Goal: Transaction & Acquisition: Purchase product/service

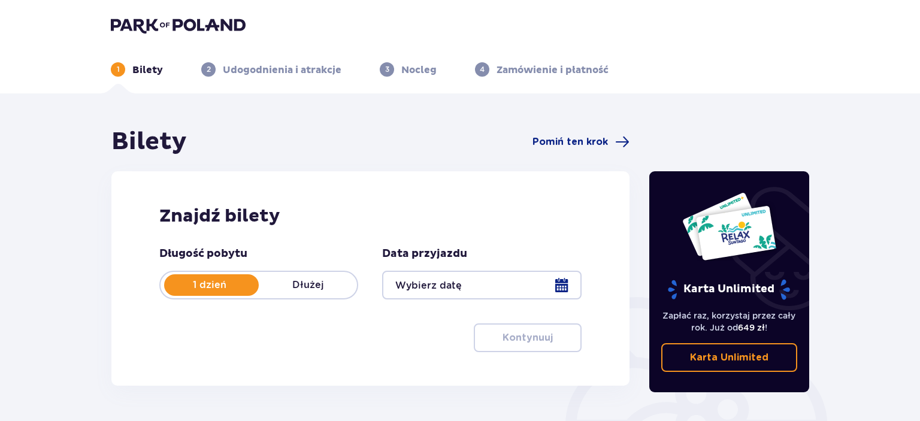
type input "[DATE]"
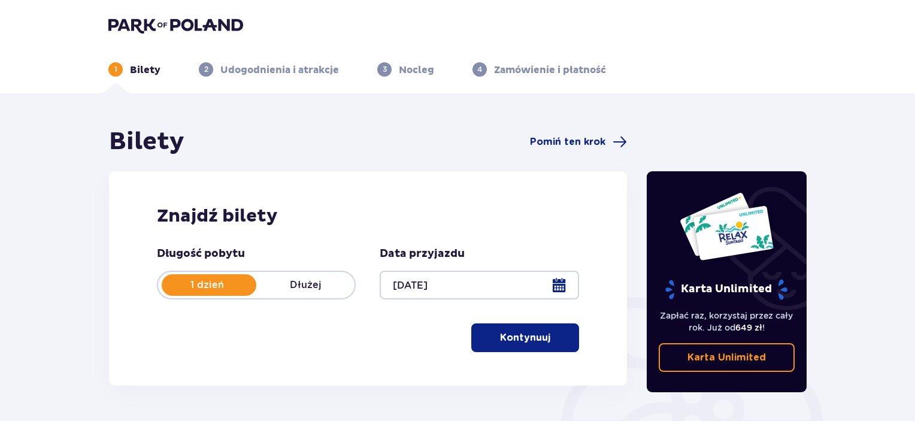
click at [519, 336] on p "Kontynuuj" at bounding box center [525, 337] width 50 height 13
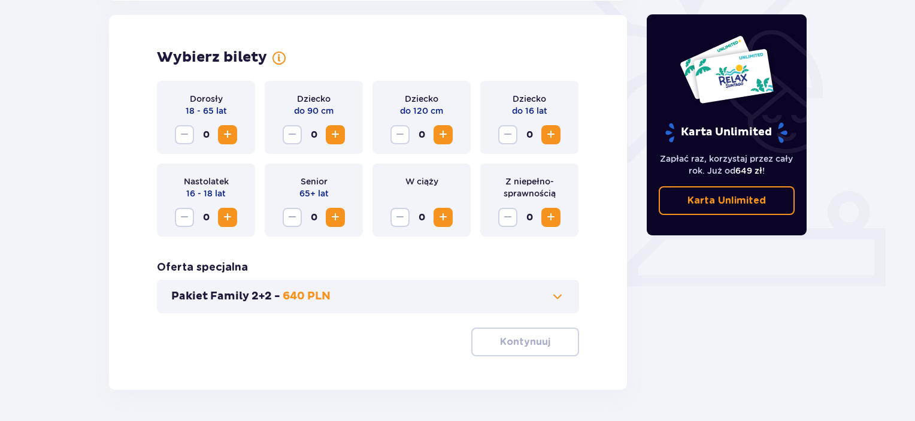
scroll to position [333, 0]
click at [229, 135] on span "Increase" at bounding box center [227, 134] width 14 height 14
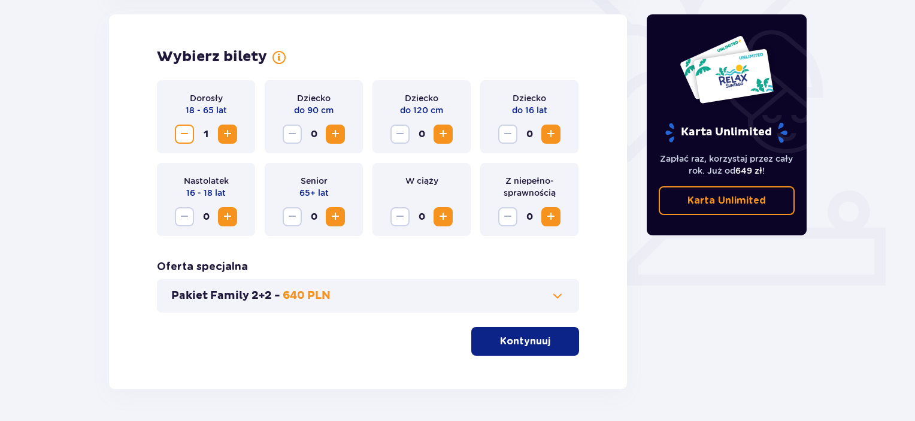
click at [229, 135] on span "Increase" at bounding box center [227, 134] width 14 height 14
click at [442, 133] on span "Increase" at bounding box center [443, 134] width 14 height 14
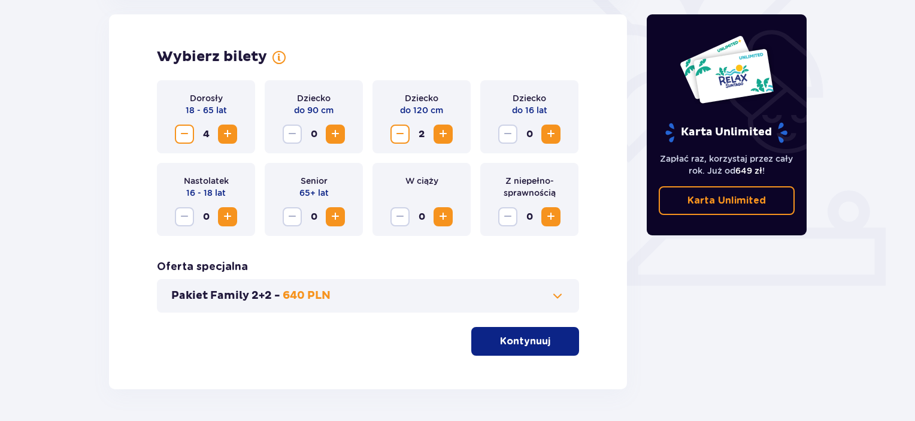
click at [552, 136] on span "Increase" at bounding box center [551, 134] width 14 height 14
click at [554, 288] on div "Pakiet Family 2+2 - 640 PLN" at bounding box center [368, 296] width 422 height 34
click at [558, 295] on span at bounding box center [558, 296] width 14 height 14
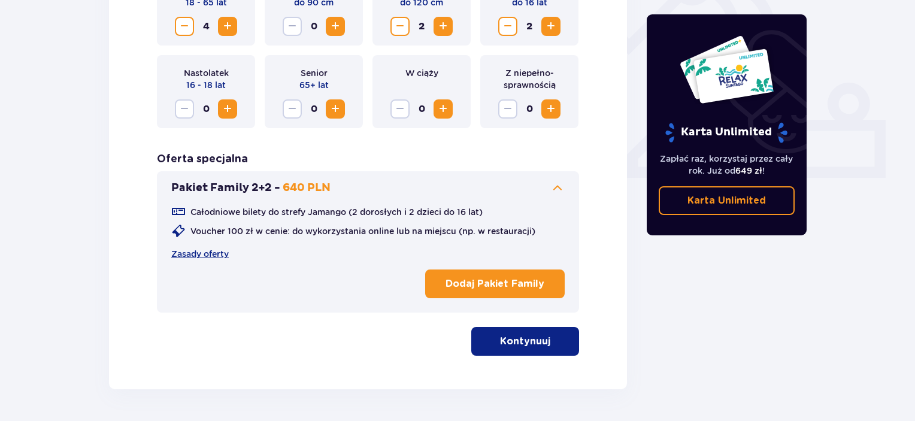
scroll to position [481, 0]
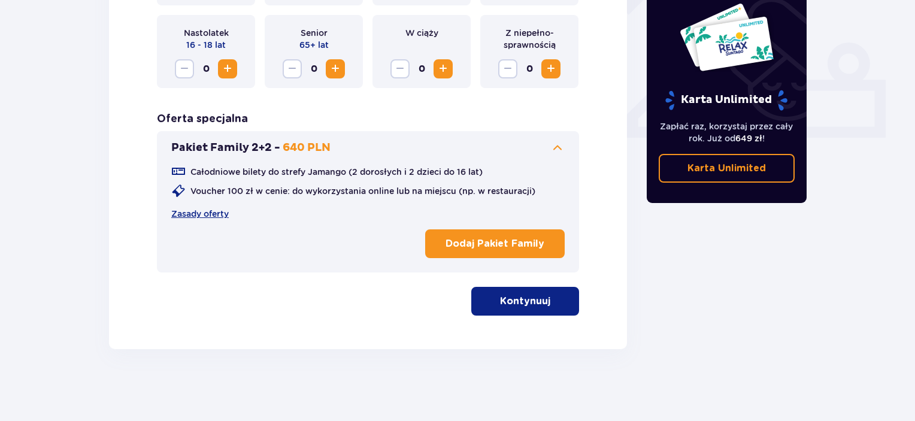
click at [455, 250] on button "Dodaj Pakiet Family" at bounding box center [495, 243] width 140 height 29
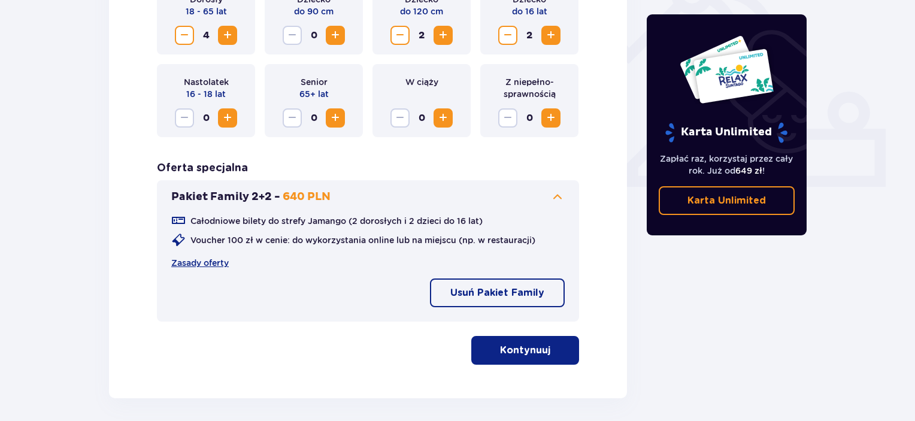
scroll to position [445, 0]
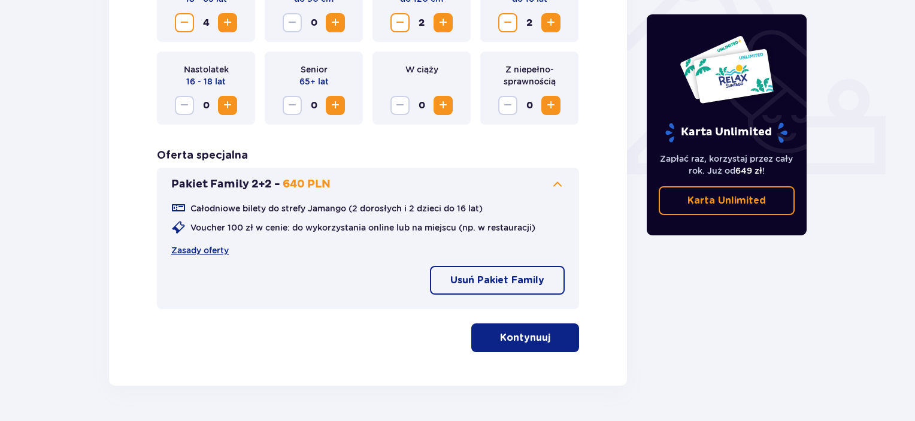
click at [551, 340] on span "button" at bounding box center [553, 338] width 14 height 14
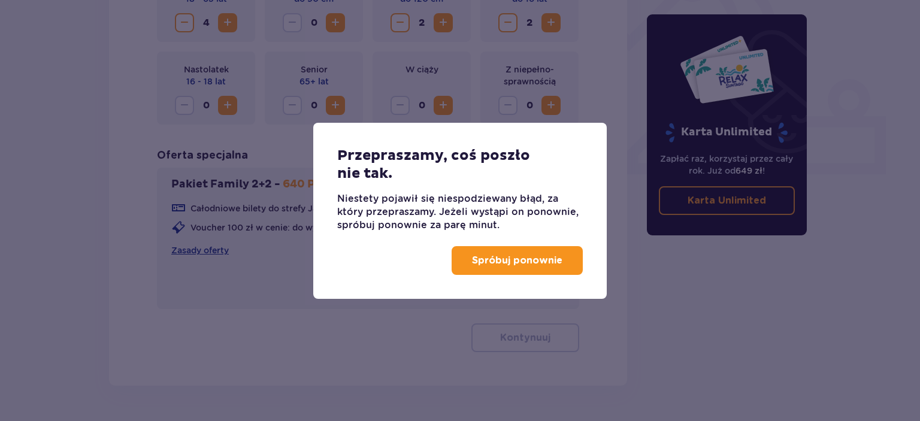
click at [555, 260] on p "Spróbuj ponownie" at bounding box center [517, 260] width 90 height 13
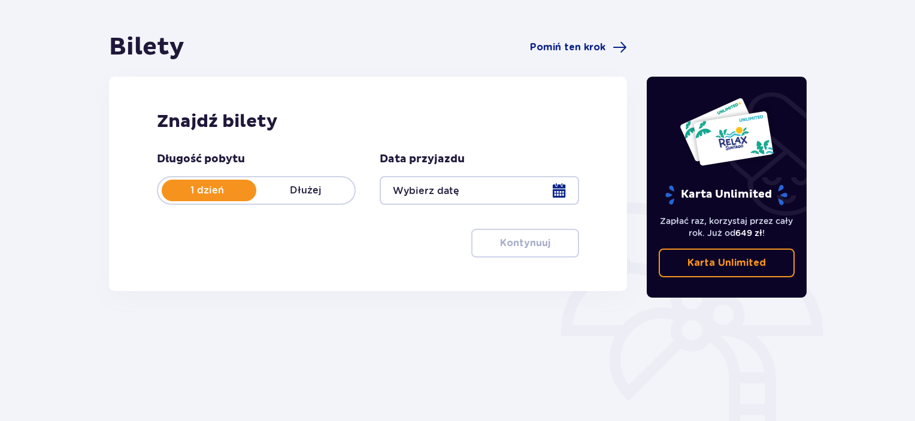
scroll to position [98, 0]
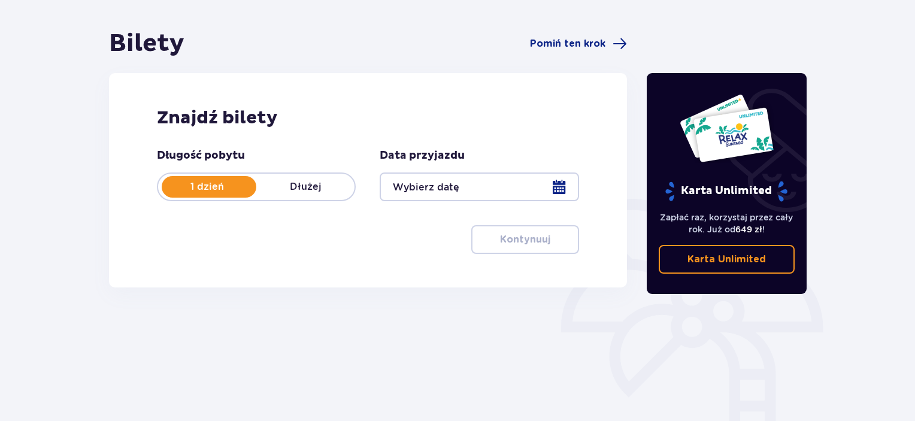
click at [564, 186] on div at bounding box center [479, 187] width 199 height 29
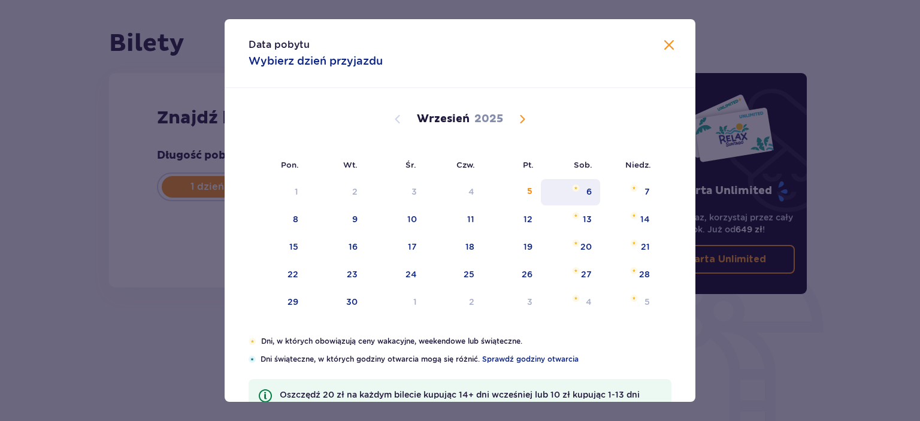
click at [583, 189] on div "6" at bounding box center [570, 192] width 59 height 26
type input "[DATE]"
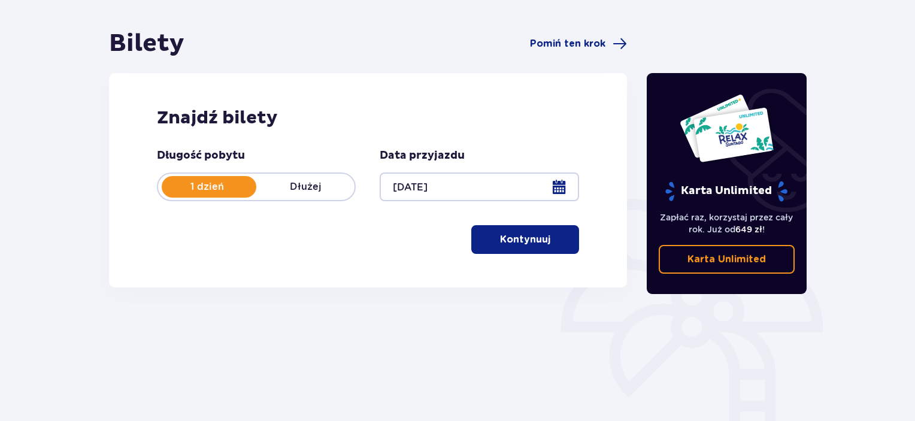
click at [542, 241] on button "Kontynuuj" at bounding box center [525, 239] width 108 height 29
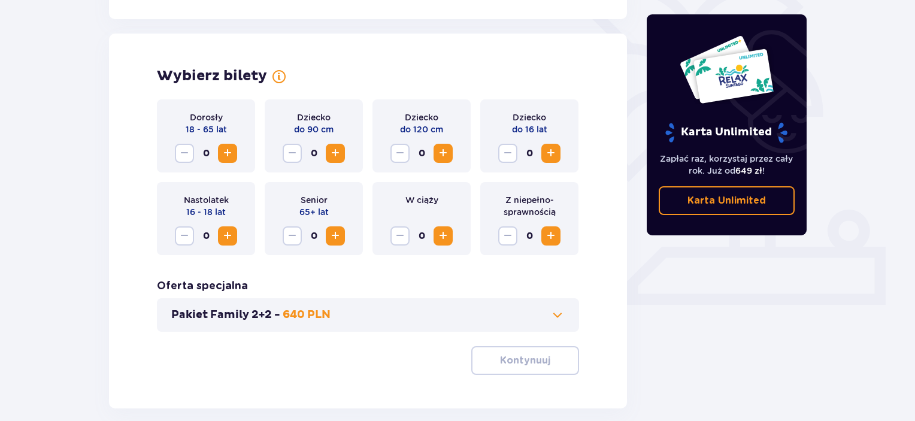
scroll to position [333, 0]
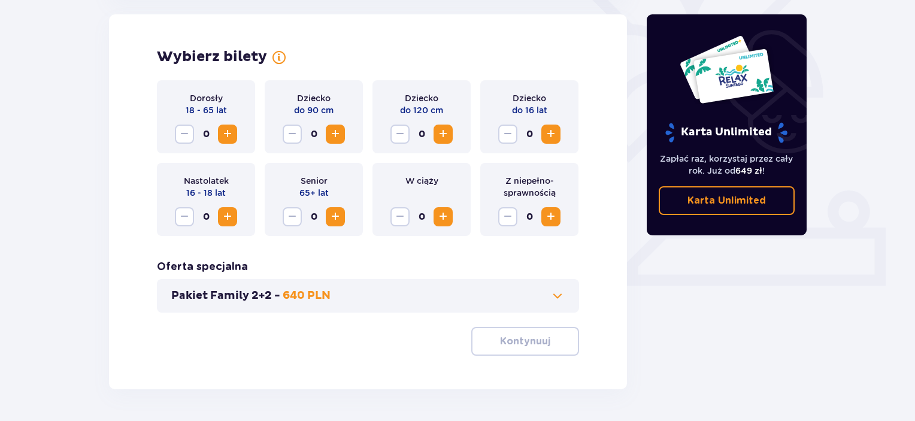
click at [228, 135] on span "Increase" at bounding box center [227, 134] width 14 height 14
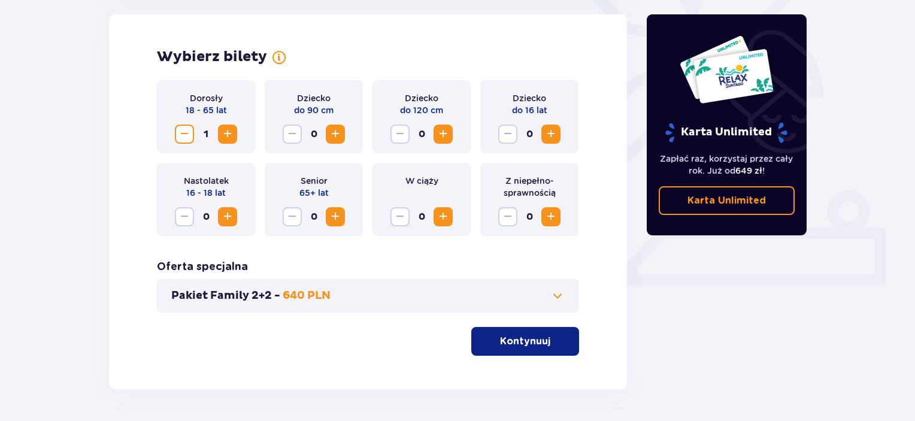
click at [228, 135] on span "Increase" at bounding box center [227, 134] width 14 height 14
click at [443, 134] on span "Increase" at bounding box center [443, 134] width 14 height 14
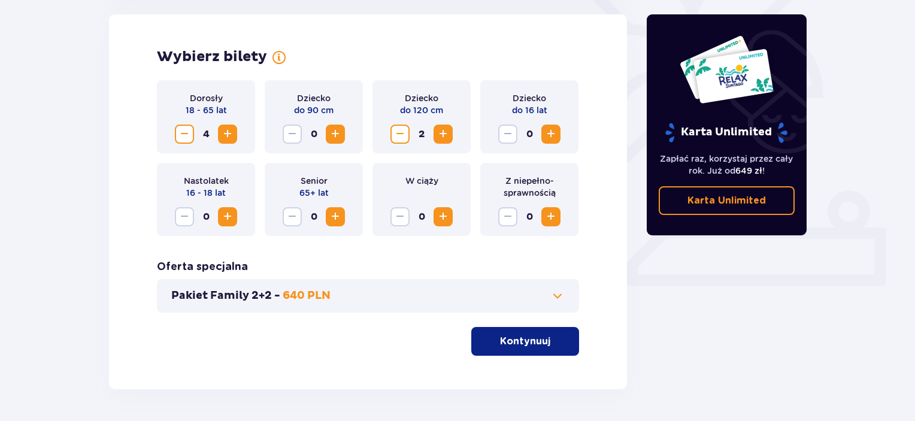
click at [558, 133] on span "Increase" at bounding box center [551, 134] width 14 height 14
click at [539, 295] on button "Pakiet Family 2+2 - 640 PLN" at bounding box center [368, 296] width 394 height 14
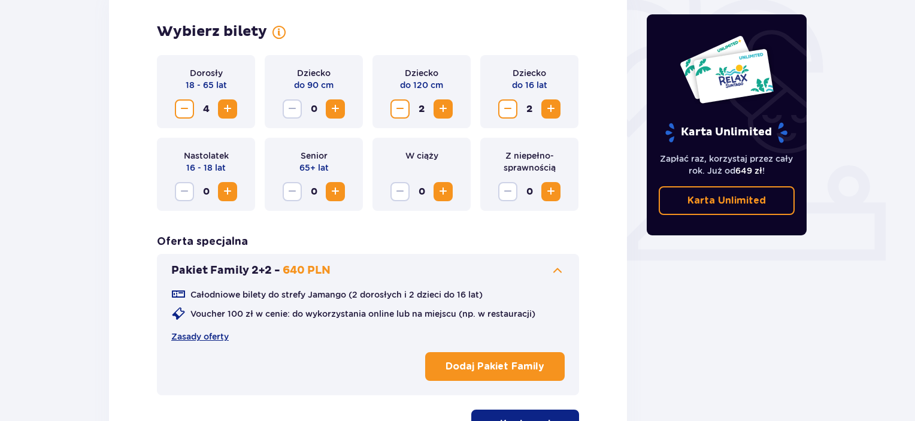
scroll to position [367, 0]
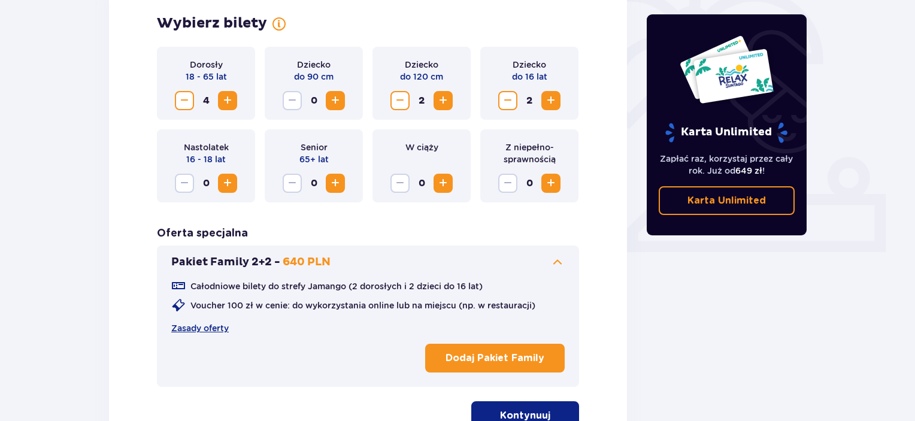
click at [527, 348] on button "Dodaj Pakiet Family" at bounding box center [495, 358] width 140 height 29
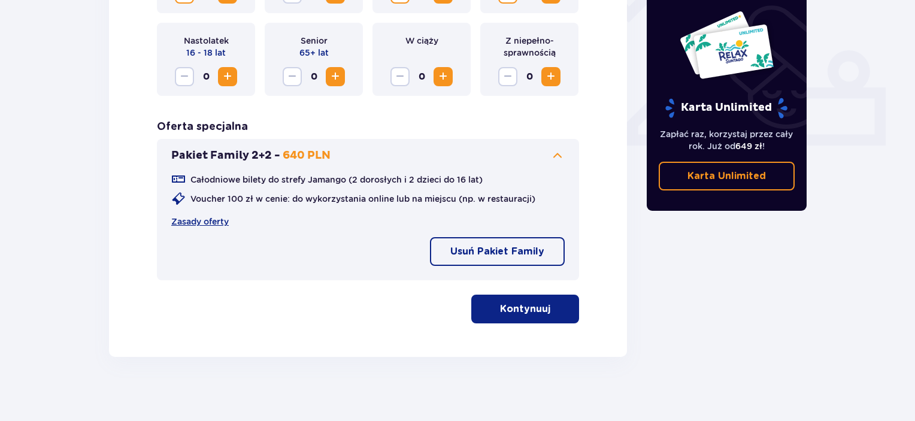
scroll to position [478, 0]
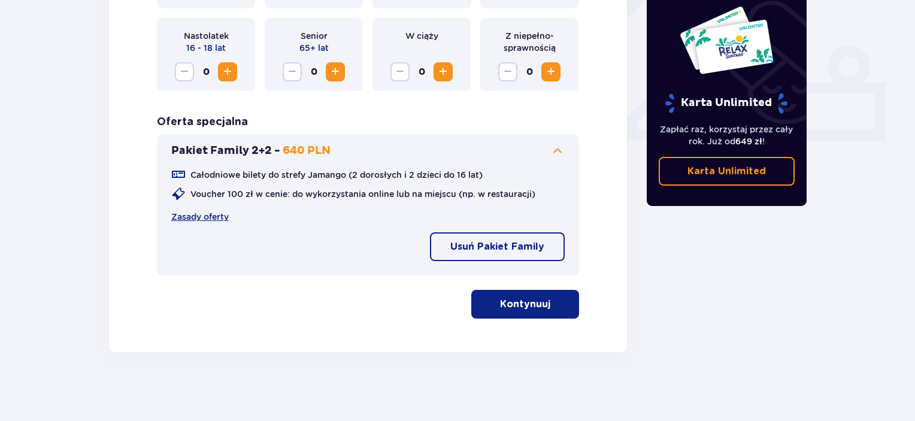
click at [556, 311] on span "button" at bounding box center [553, 304] width 14 height 14
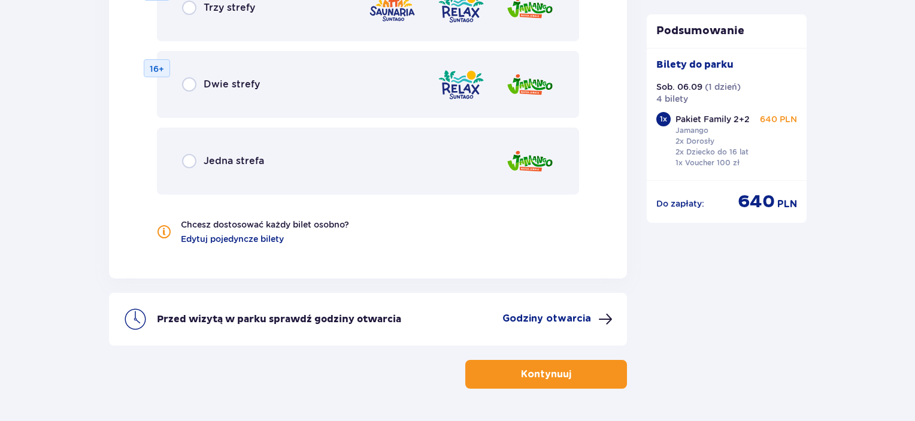
scroll to position [1361, 0]
click at [518, 165] on img at bounding box center [530, 161] width 48 height 34
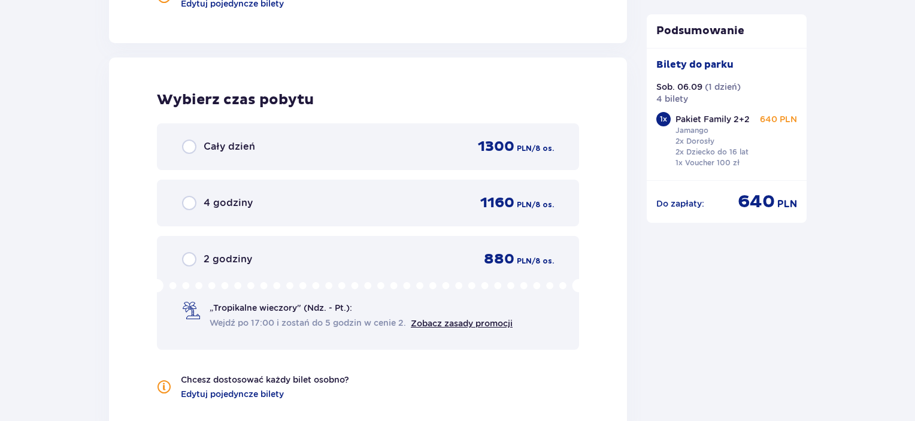
scroll to position [1623, 0]
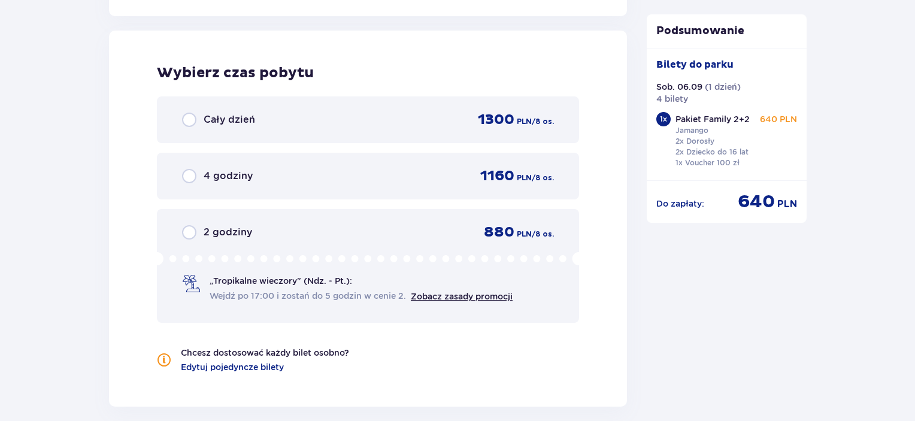
click at [549, 111] on div "1300 PLN / 8 os." at bounding box center [516, 120] width 76 height 18
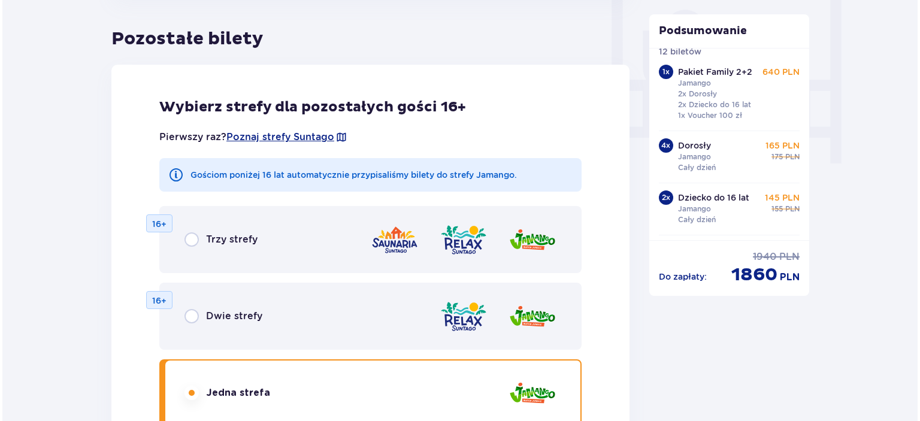
scroll to position [1132, 0]
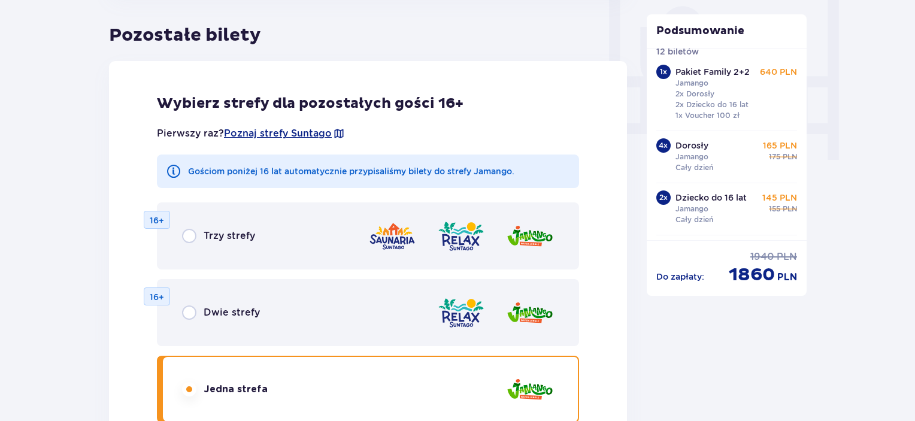
click at [337, 132] on span at bounding box center [339, 134] width 12 height 12
click at [319, 132] on span "Poznaj strefy Suntago" at bounding box center [278, 133] width 108 height 13
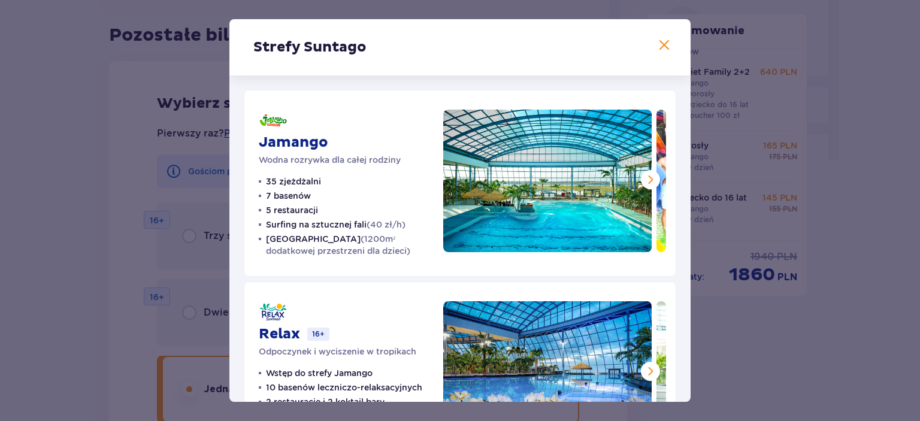
click at [652, 177] on span at bounding box center [650, 180] width 14 height 14
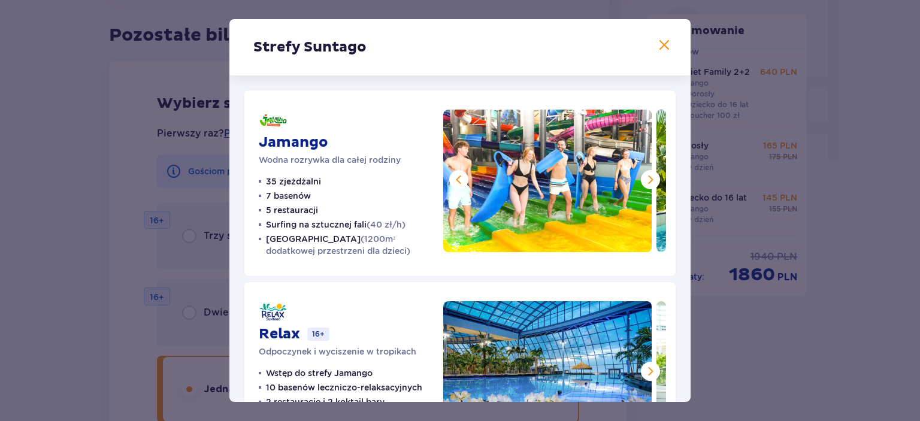
click at [651, 178] on span at bounding box center [650, 180] width 14 height 14
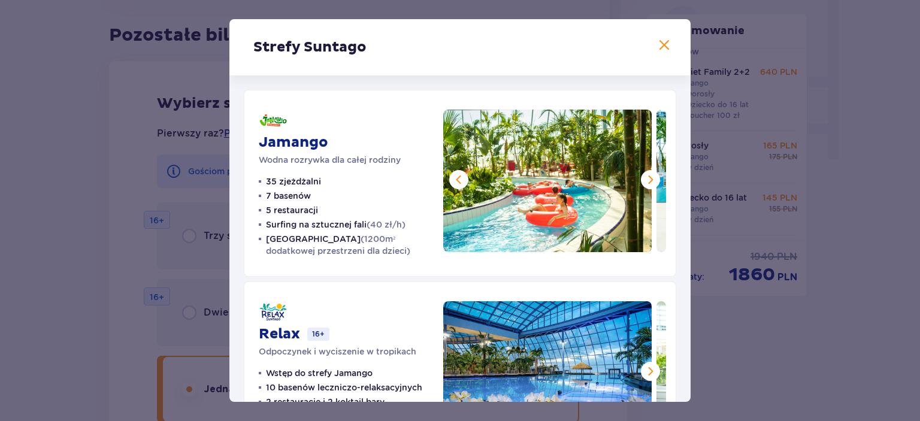
click at [651, 178] on span at bounding box center [650, 180] width 14 height 14
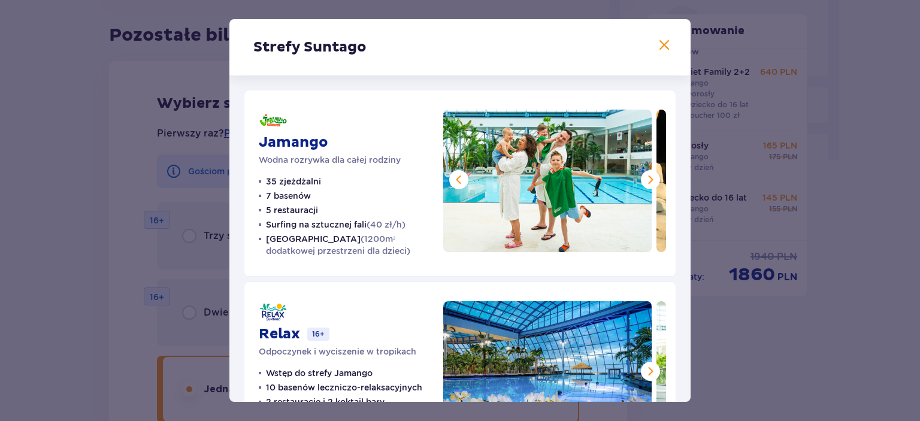
click at [651, 178] on span at bounding box center [650, 180] width 14 height 14
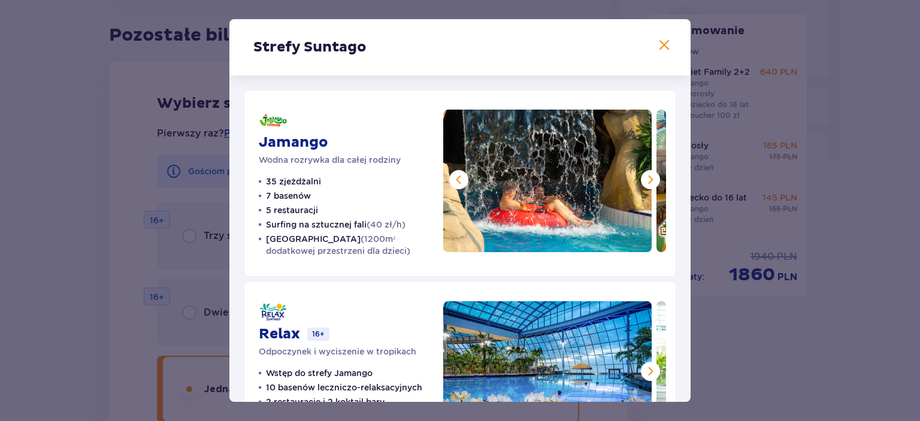
click at [651, 178] on span at bounding box center [650, 180] width 14 height 14
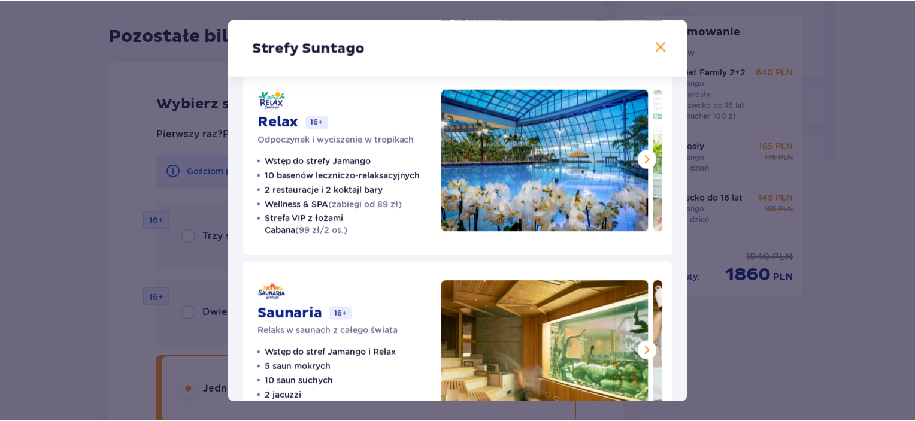
scroll to position [213, 0]
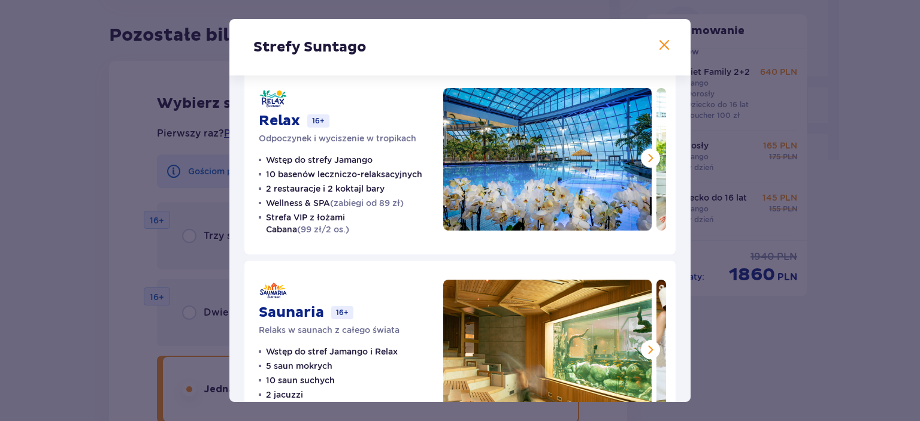
click at [658, 44] on span at bounding box center [664, 45] width 14 height 14
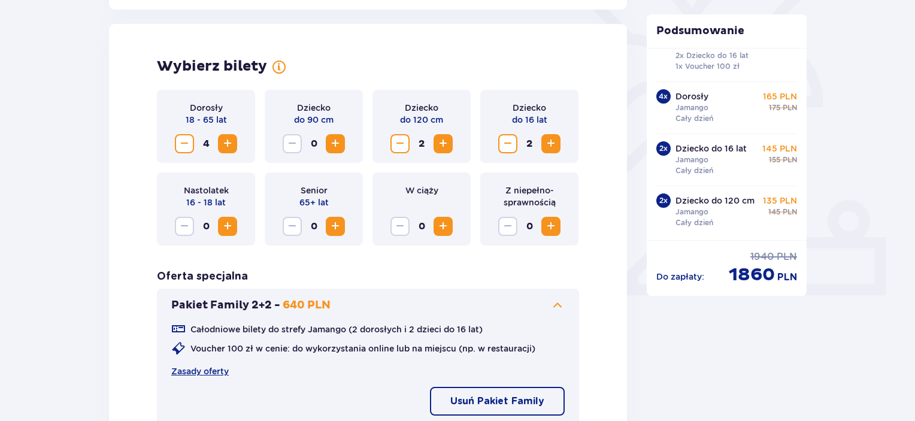
scroll to position [321, 0]
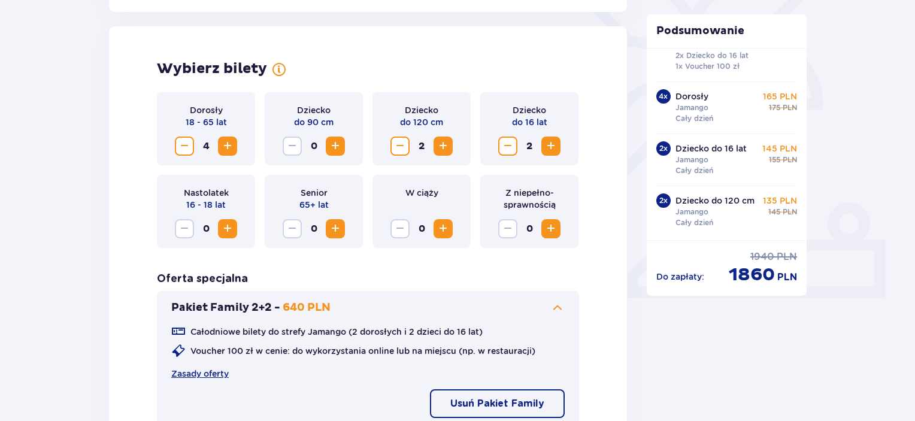
click at [183, 148] on span "Decrease" at bounding box center [184, 146] width 14 height 14
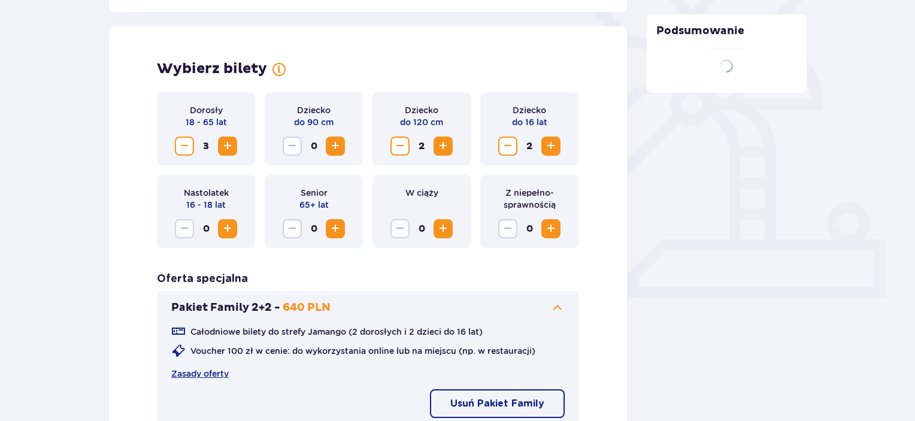
click at [183, 148] on span "Decrease" at bounding box center [184, 146] width 14 height 14
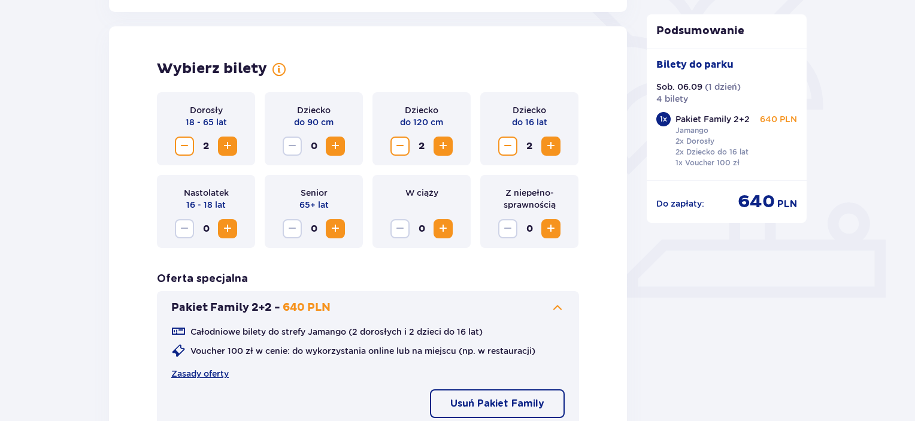
click at [401, 148] on span "Decrease" at bounding box center [400, 146] width 14 height 14
click at [177, 143] on span "Decrease" at bounding box center [184, 146] width 14 height 14
click at [513, 147] on span "Decrease" at bounding box center [508, 146] width 14 height 14
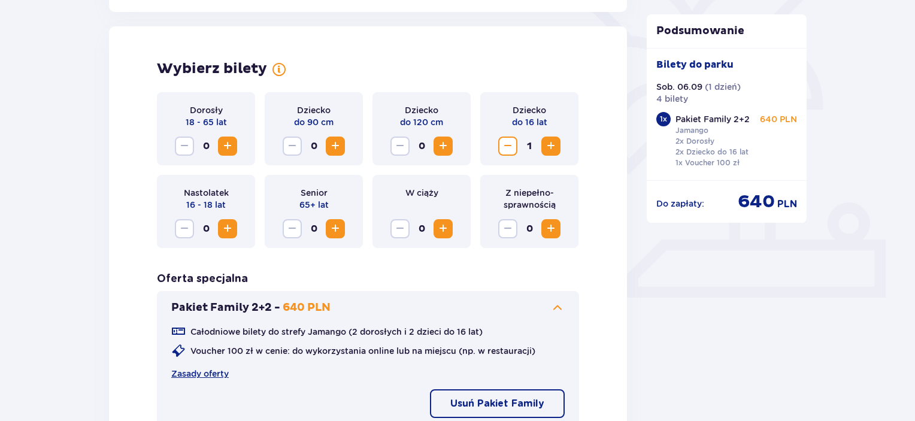
click at [513, 147] on span "Decrease" at bounding box center [508, 146] width 14 height 14
click at [137, 258] on div "Wybierz bilety Dorosły 18 - 65 lat 0 Dziecko do 90 cm 0 Dziecko do 120 cm 0 Dzi…" at bounding box center [368, 267] width 518 height 483
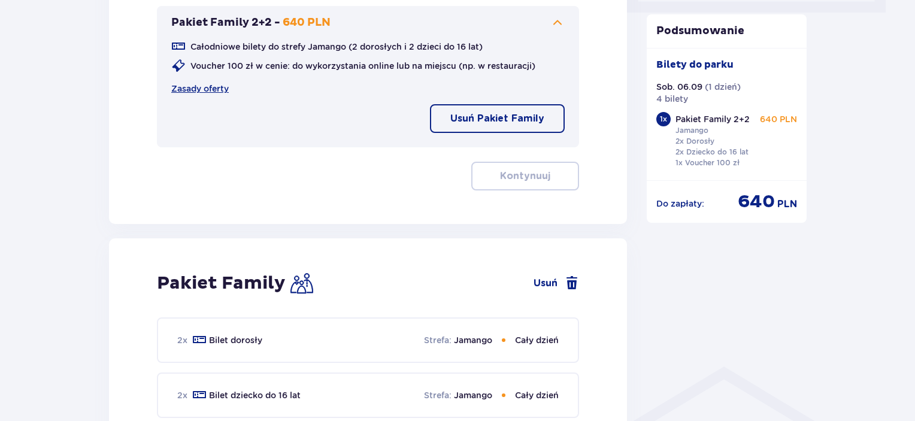
scroll to position [636, 0]
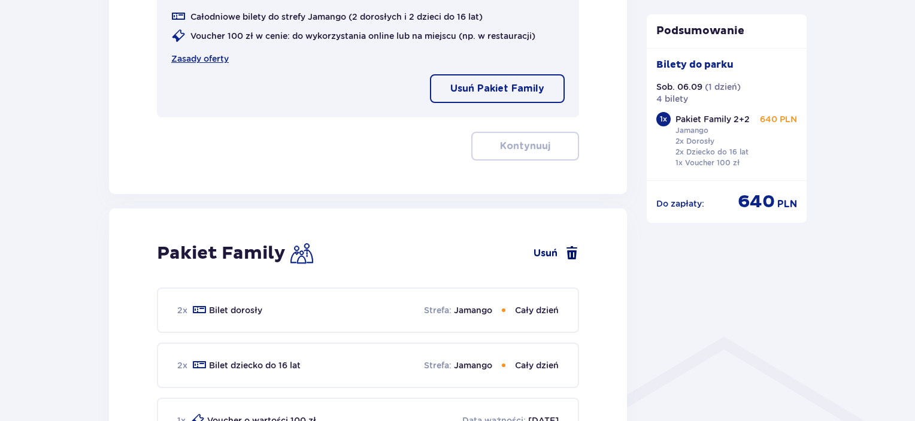
click at [569, 253] on span at bounding box center [572, 253] width 14 height 14
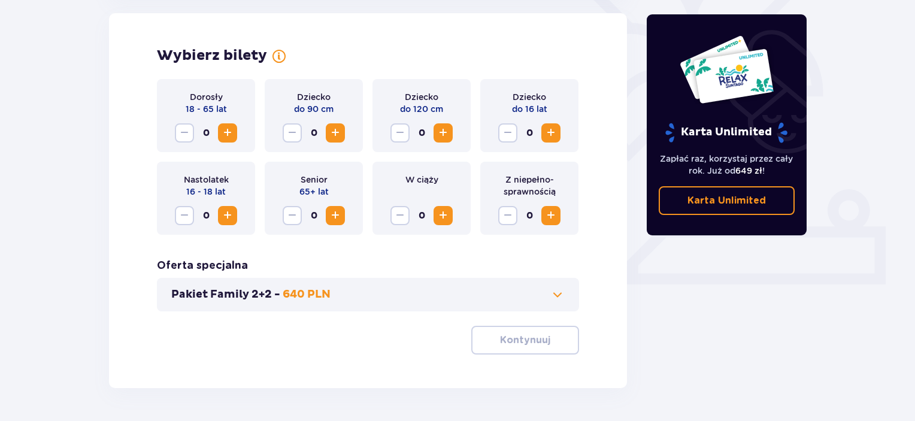
scroll to position [333, 0]
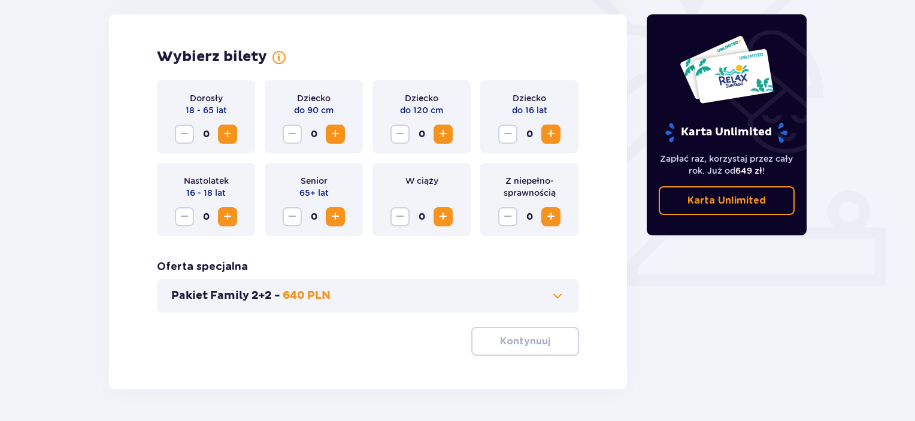
click at [558, 294] on span at bounding box center [558, 296] width 14 height 14
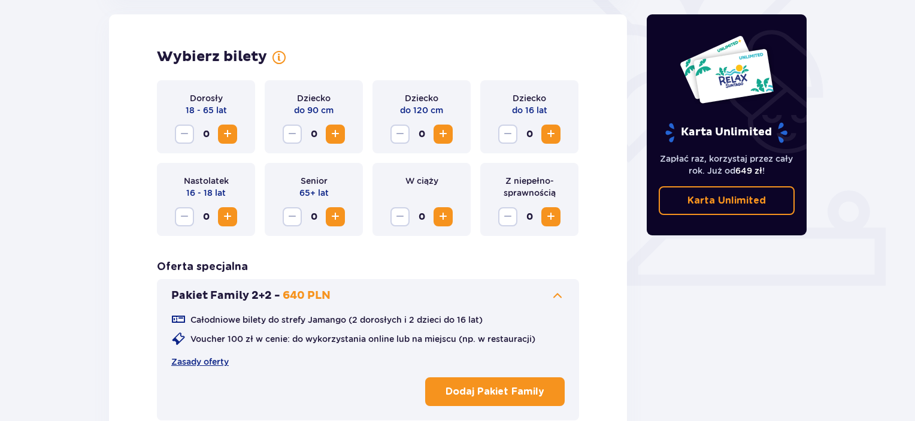
click at [513, 397] on p "Dodaj Pakiet Family" at bounding box center [495, 391] width 99 height 13
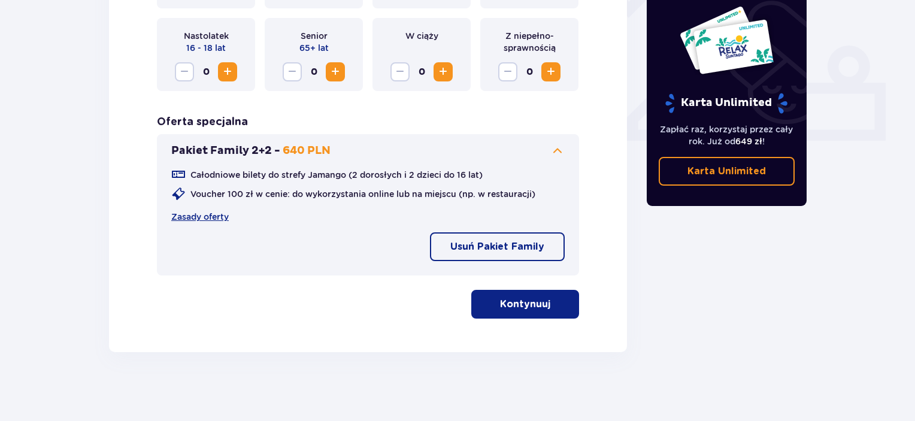
scroll to position [481, 0]
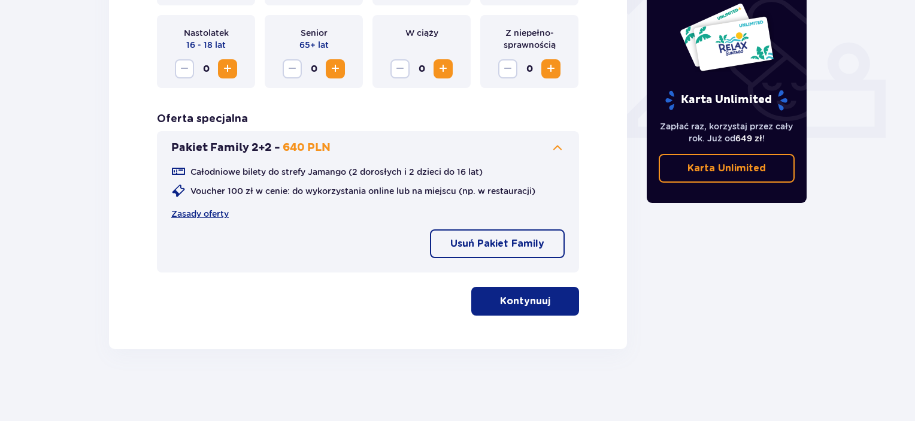
click at [542, 301] on button "Kontynuuj" at bounding box center [525, 301] width 108 height 29
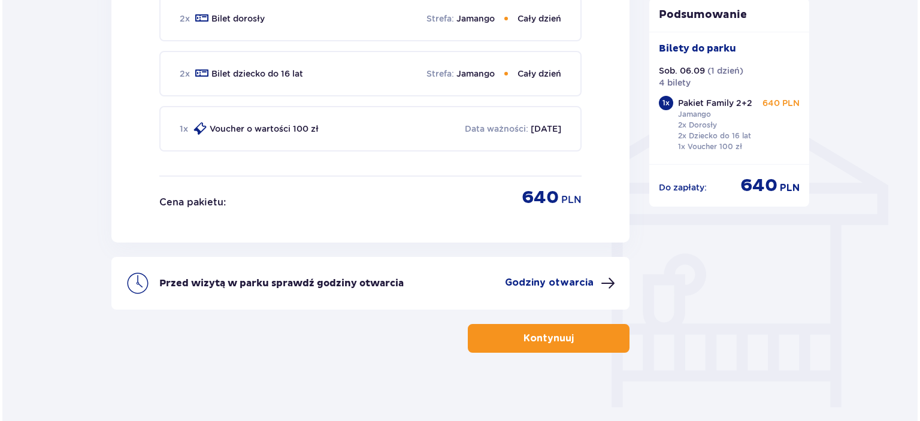
scroll to position [887, 0]
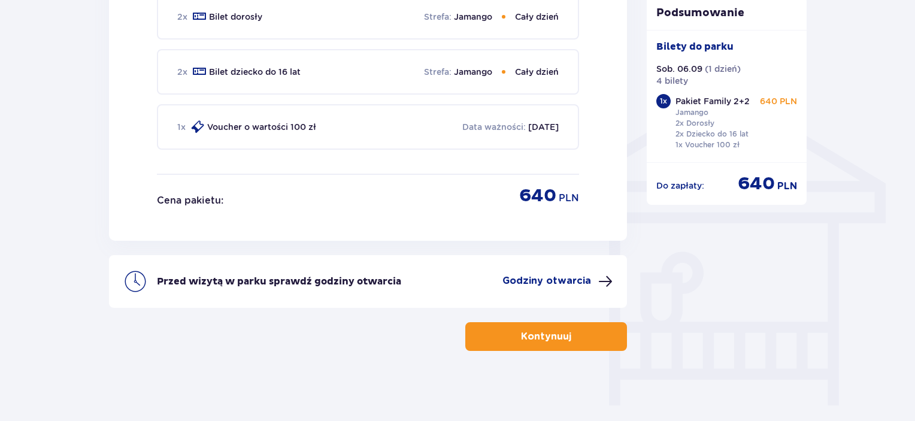
click at [580, 276] on p "Godziny otwarcia" at bounding box center [547, 280] width 89 height 13
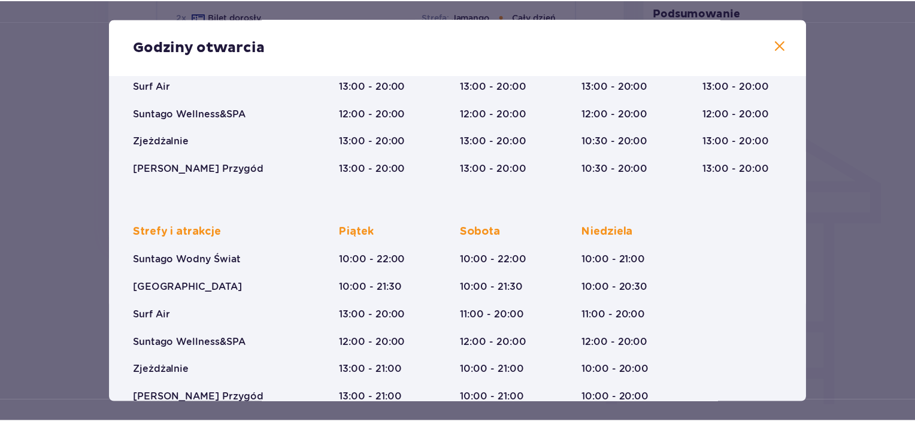
scroll to position [201, 0]
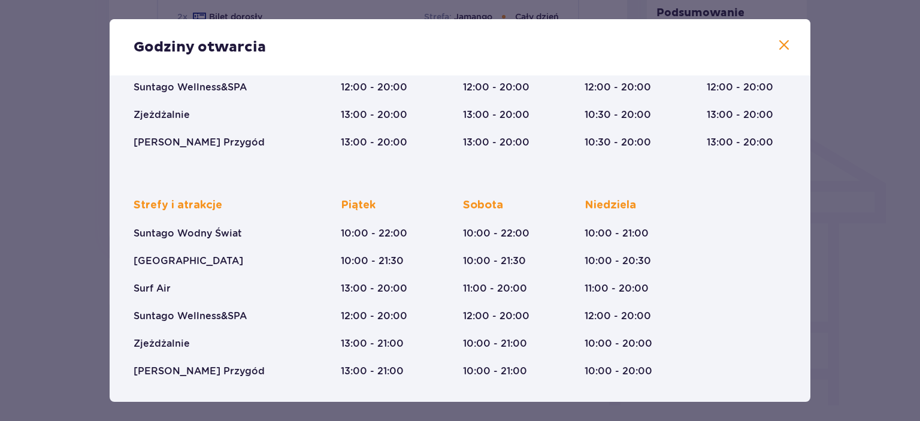
click at [884, 201] on div "Godziny otwarcia Styczeń - Grudzień Halloween (31.10.25) Wszystkich Świętych (0…" at bounding box center [460, 210] width 920 height 421
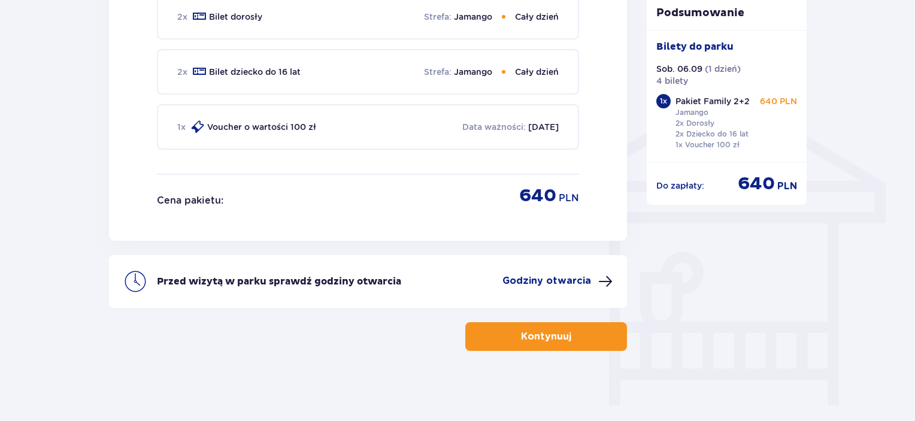
click at [579, 333] on span "button" at bounding box center [574, 337] width 14 height 14
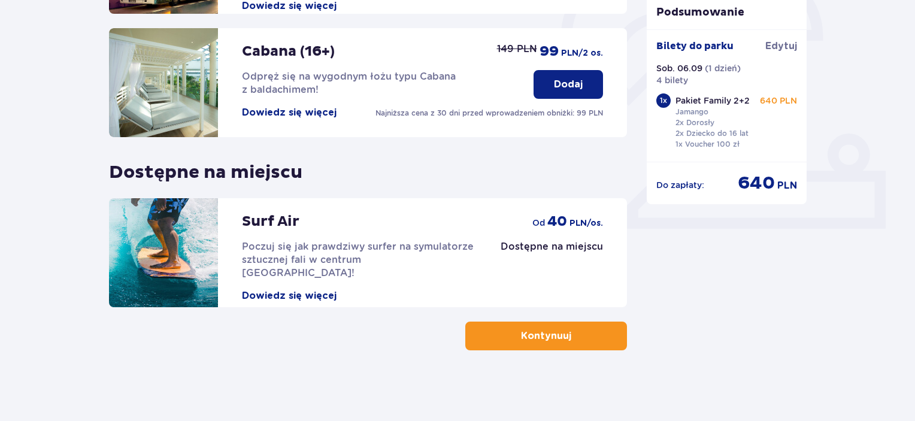
scroll to position [391, 0]
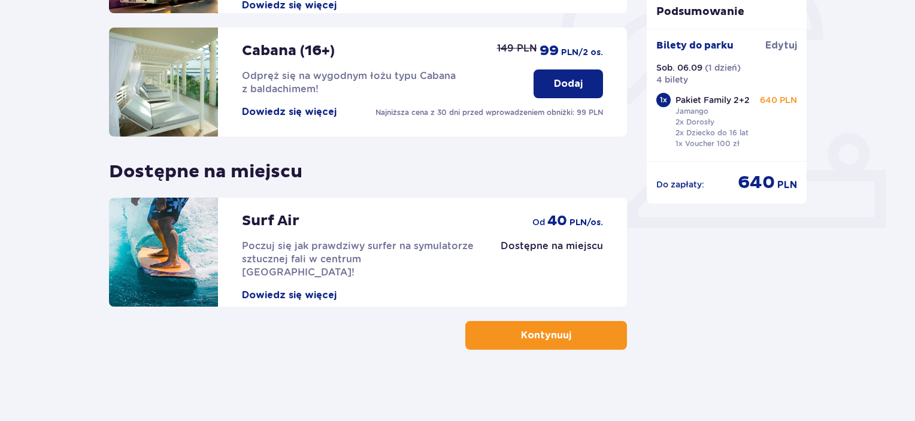
click at [537, 334] on p "Kontynuuj" at bounding box center [546, 335] width 50 height 13
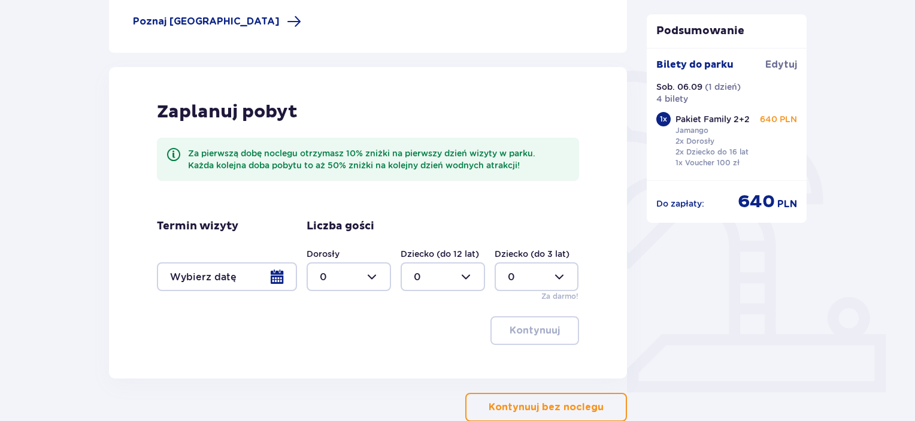
scroll to position [299, 0]
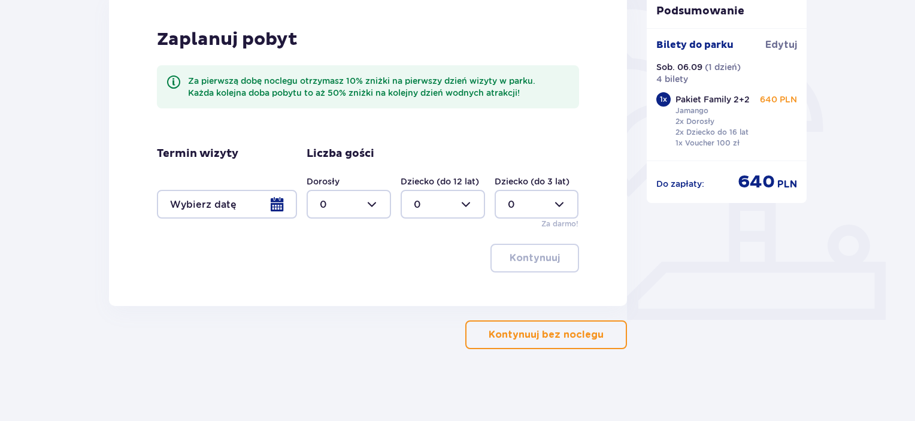
click at [530, 328] on p "Kontynuuj bez noclegu" at bounding box center [546, 334] width 115 height 13
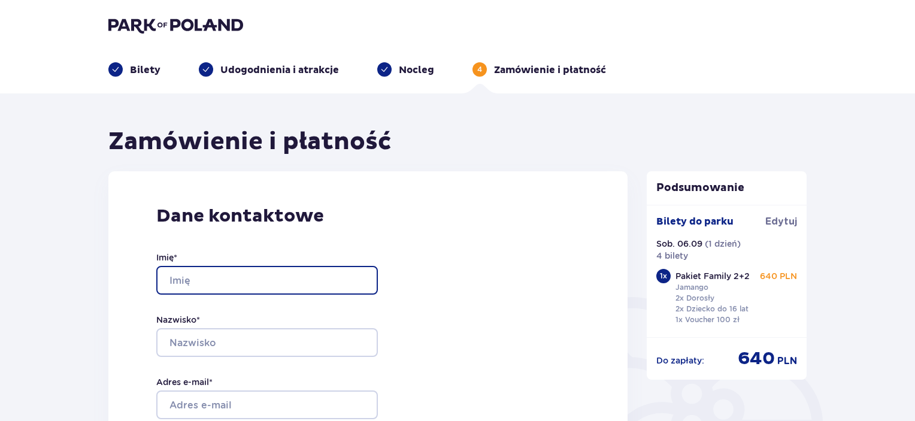
click at [328, 273] on input "Imię *" at bounding box center [267, 280] width 222 height 29
type input "M"
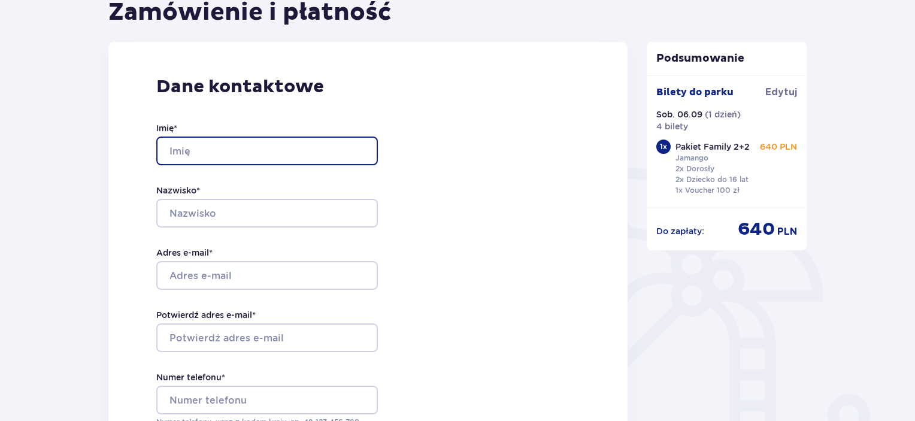
scroll to position [131, 0]
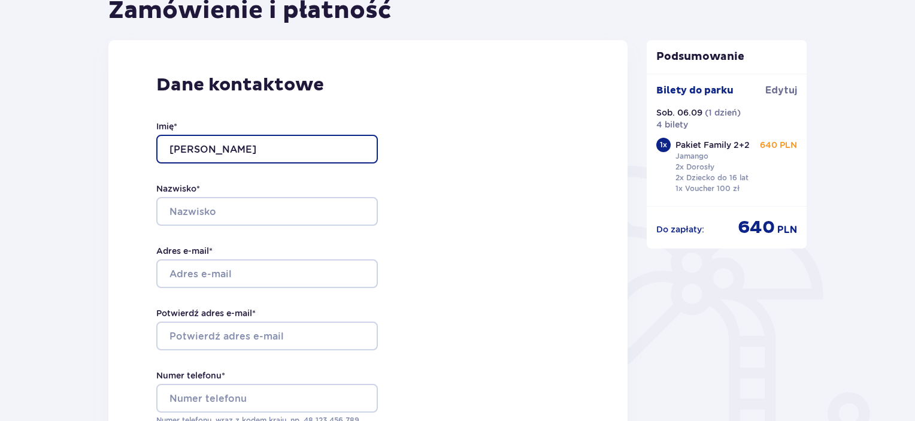
type input "Mateusz"
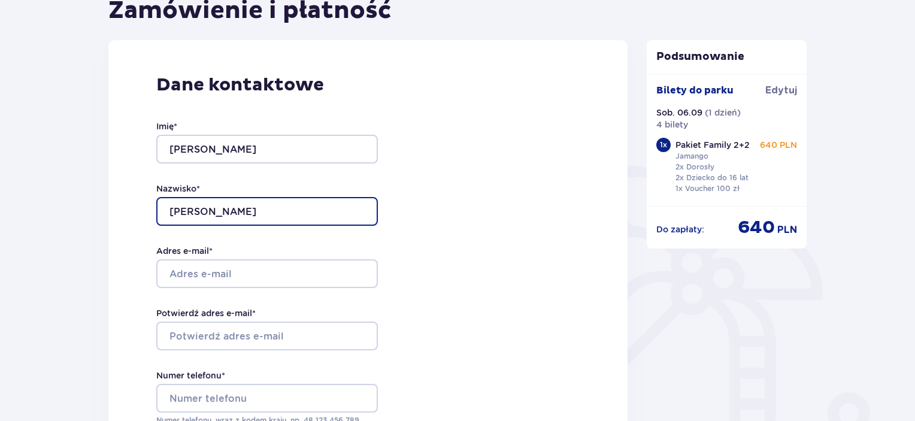
type input "Kozłowski"
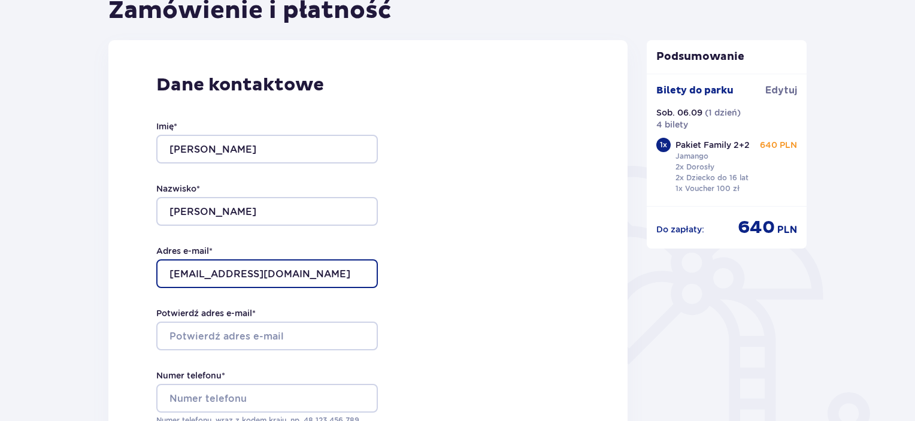
type input "seomateusz@gmail.com"
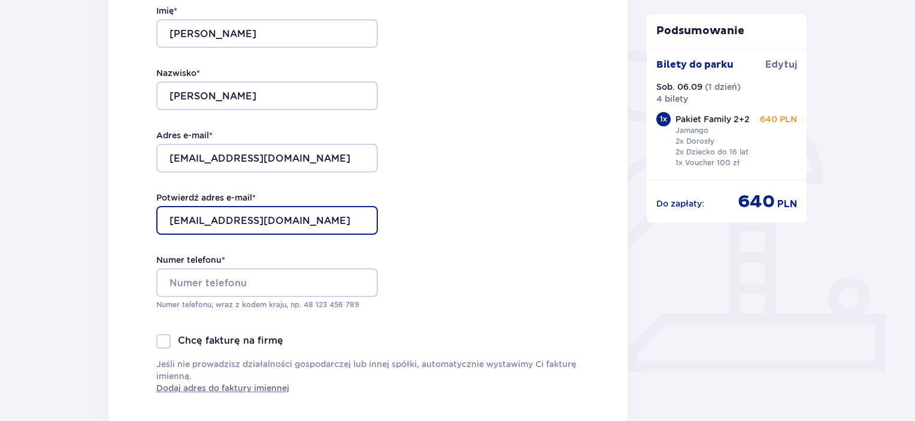
type input "seomateusz@gmail.com"
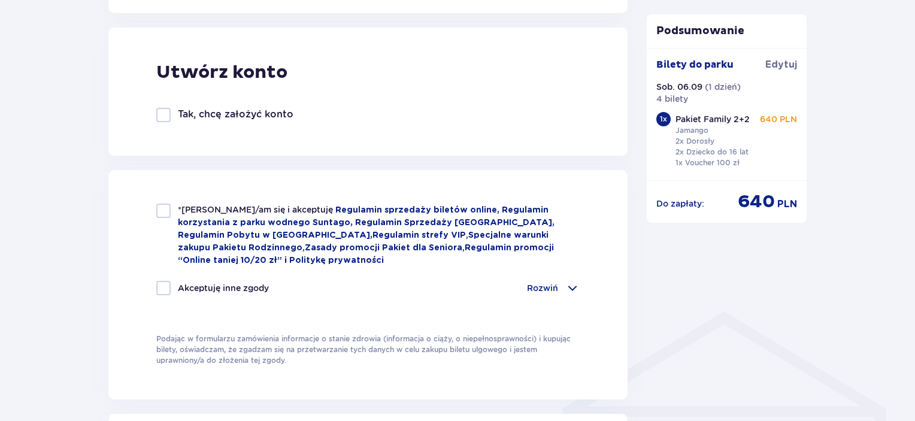
scroll to position [663, 0]
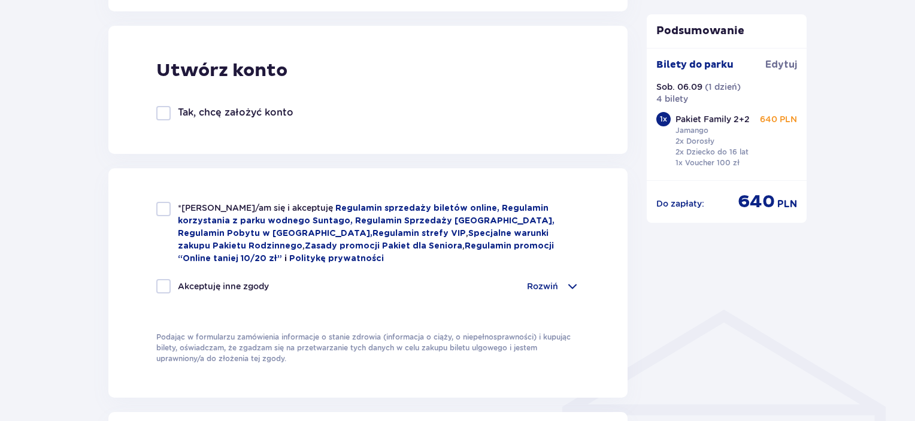
type input "518595870"
click at [167, 211] on div at bounding box center [163, 209] width 14 height 14
checkbox input "true"
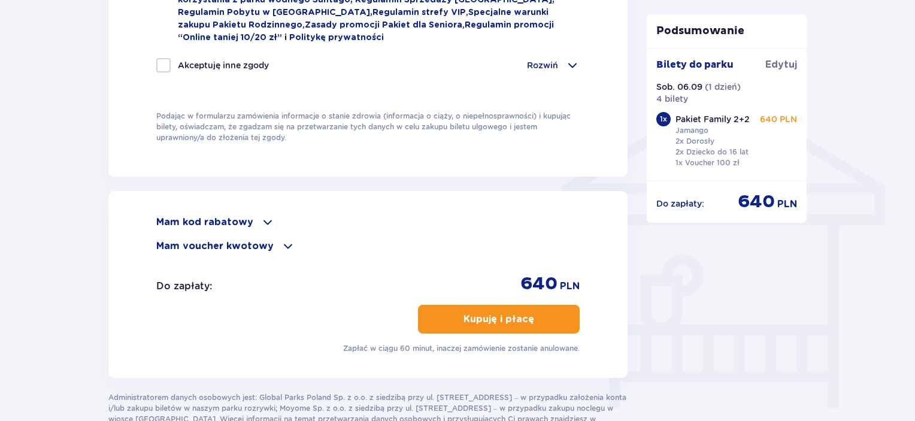
scroll to position [889, 0]
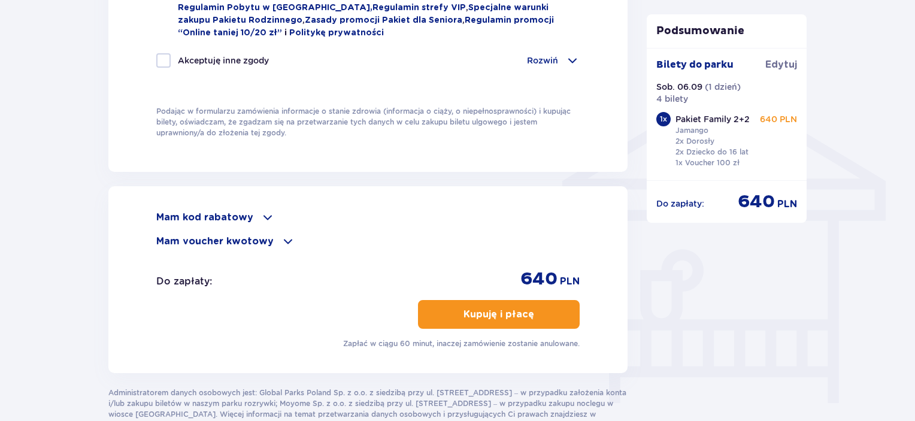
click at [494, 318] on button "Kupuję i płacę" at bounding box center [499, 314] width 162 height 29
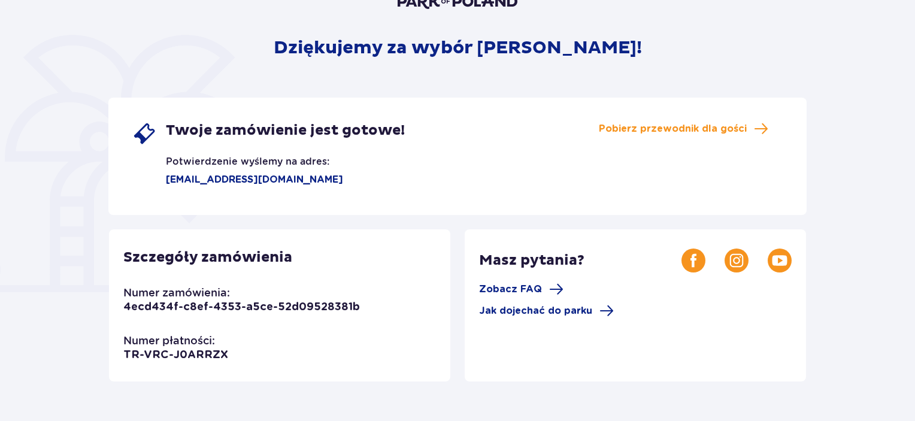
scroll to position [129, 0]
click at [705, 126] on span "Pobierz przewodnik dla gości" at bounding box center [673, 128] width 148 height 13
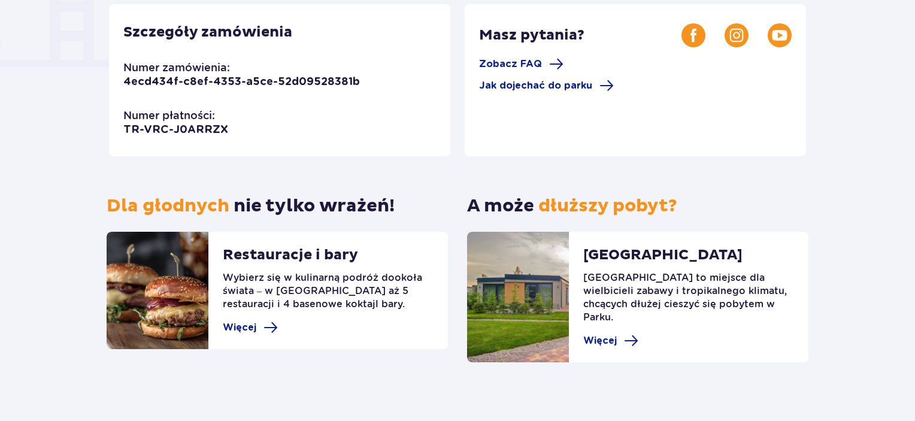
scroll to position [0, 0]
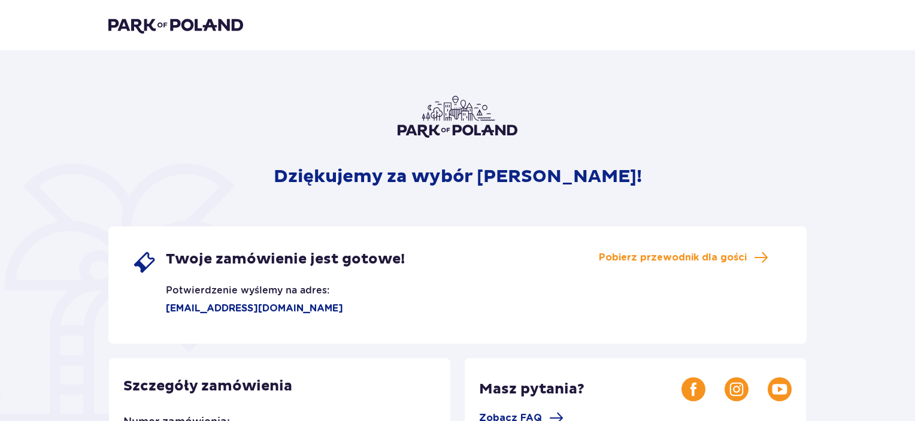
click at [198, 27] on img at bounding box center [175, 25] width 135 height 17
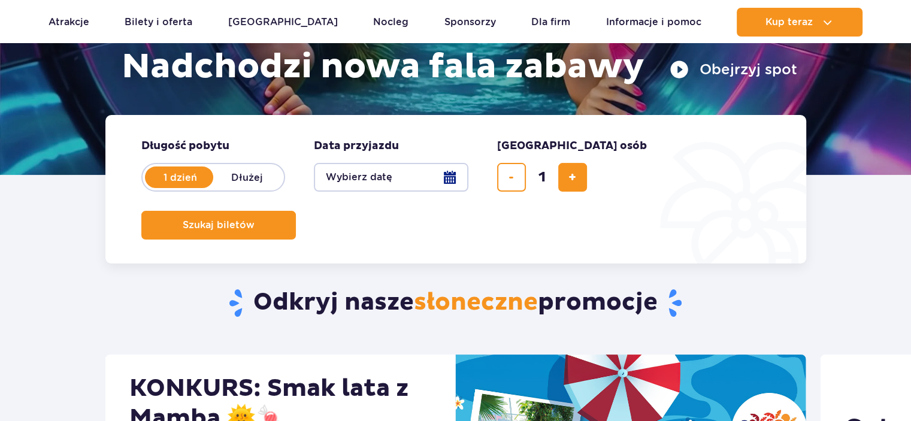
scroll to position [207, 0]
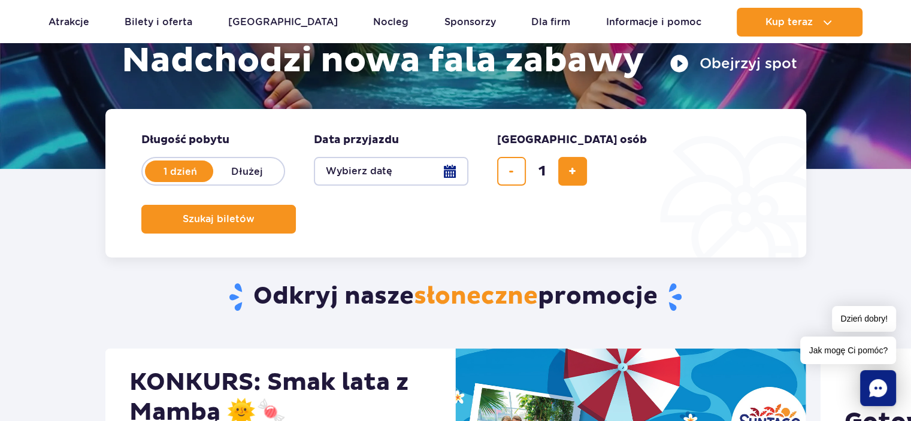
click at [415, 159] on button "Wybierz datę" at bounding box center [391, 171] width 155 height 29
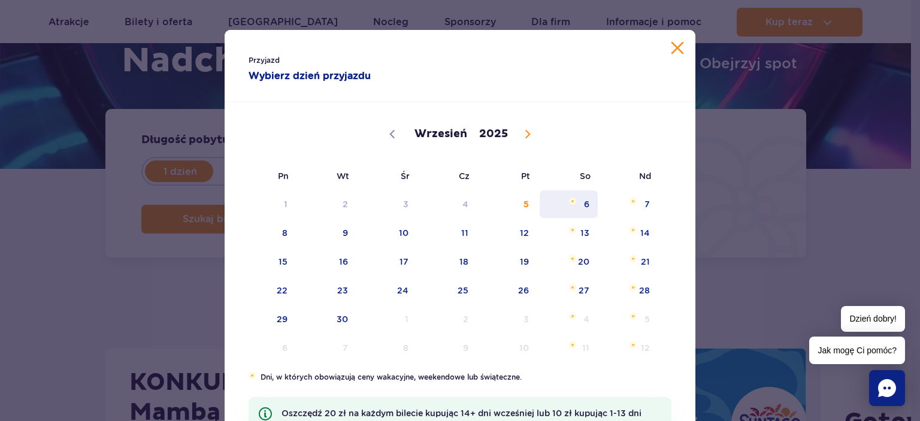
click at [570, 205] on span "6" at bounding box center [569, 205] width 61 height 28
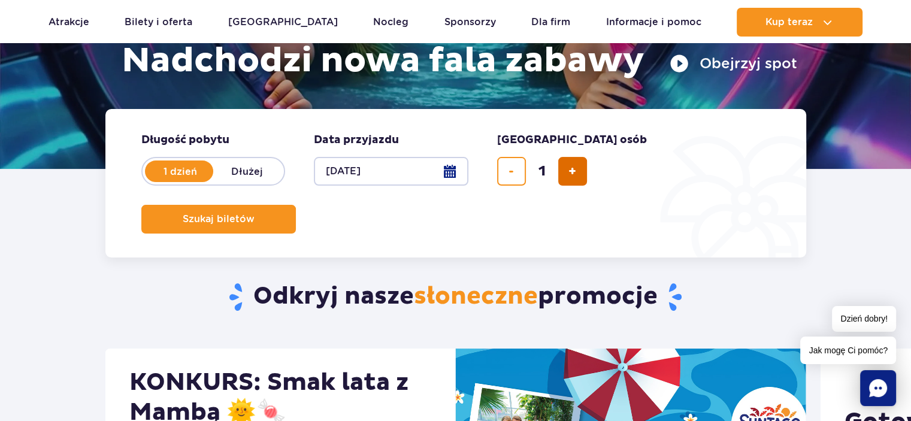
click at [581, 179] on button "dodaj bilet" at bounding box center [572, 171] width 29 height 29
type input "4"
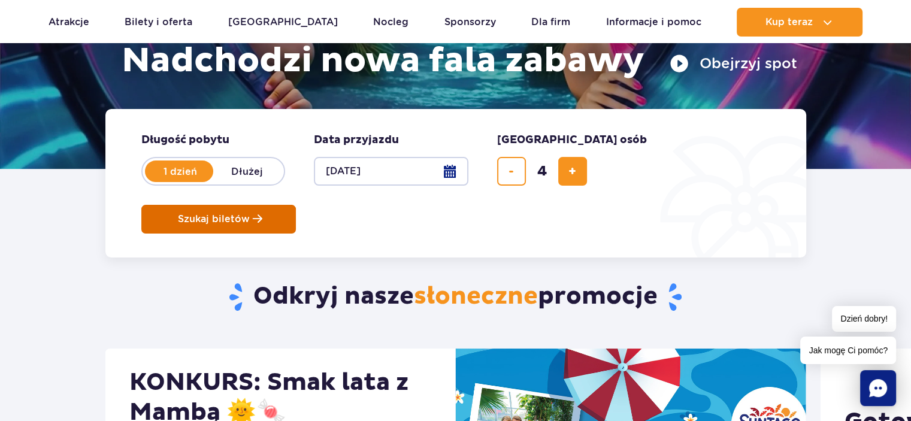
click at [296, 205] on button "Szukaj biletów" at bounding box center [218, 219] width 155 height 29
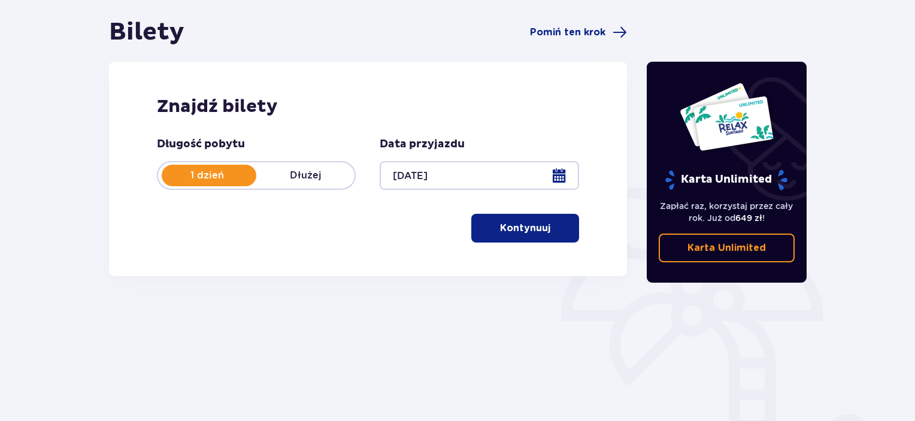
scroll to position [115, 0]
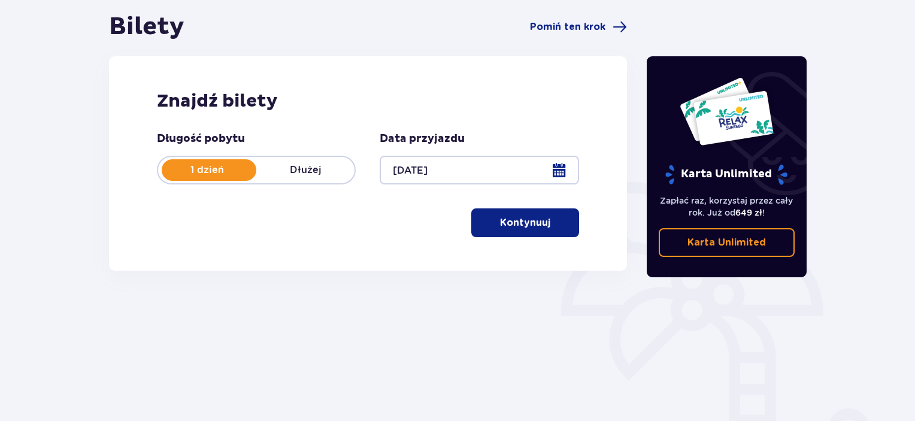
click at [537, 222] on p "Kontynuuj" at bounding box center [525, 222] width 50 height 13
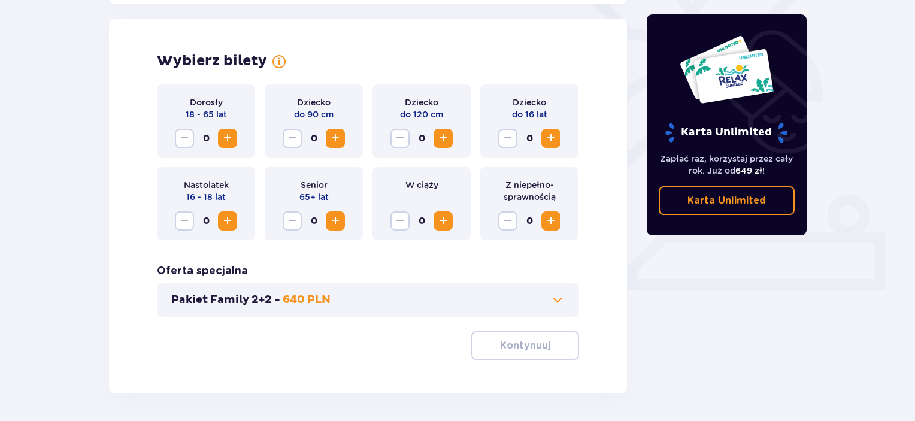
scroll to position [333, 0]
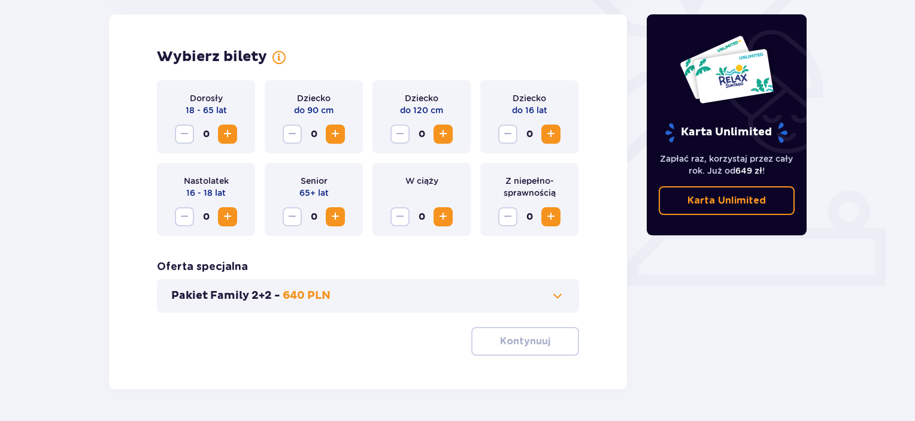
click at [363, 292] on button "Pakiet Family 2+2 - 640 PLN" at bounding box center [368, 296] width 394 height 14
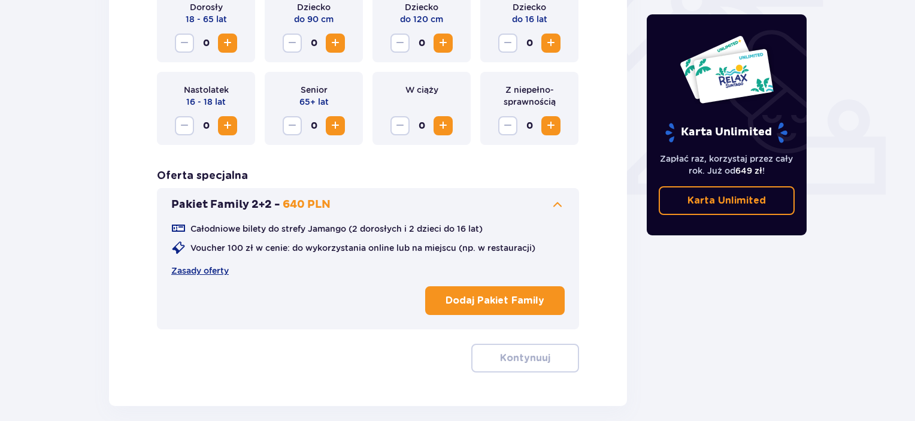
scroll to position [425, 0]
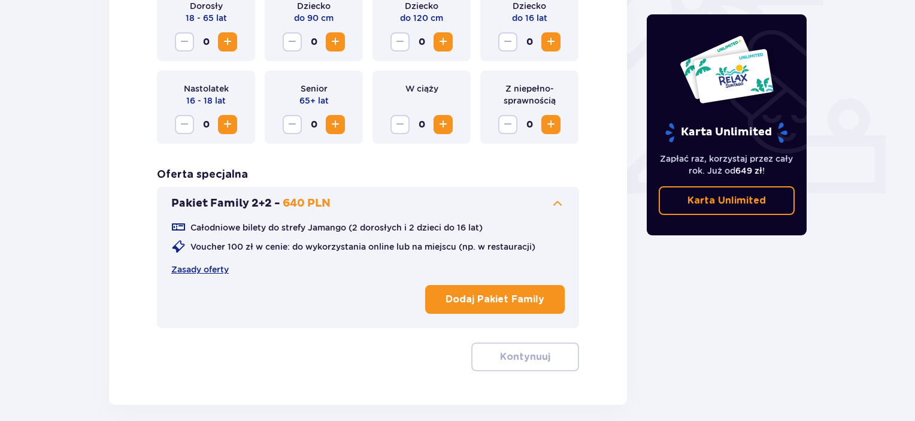
click at [231, 43] on span "Increase" at bounding box center [227, 42] width 14 height 14
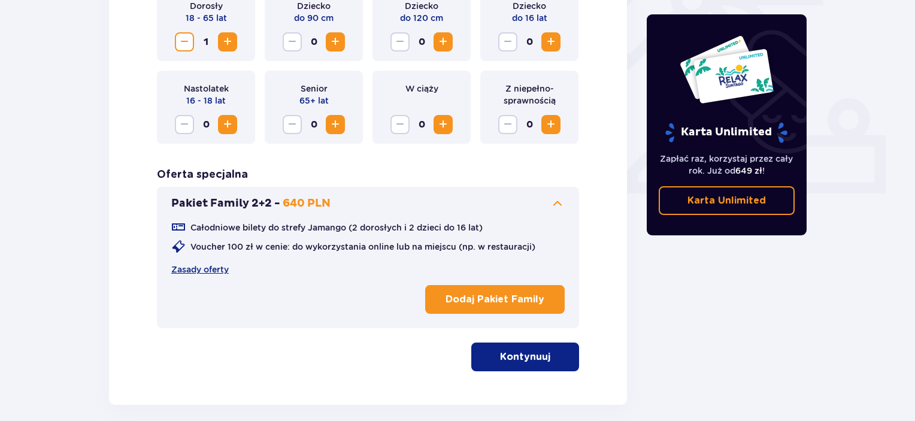
click at [231, 43] on span "Increase" at bounding box center [227, 42] width 14 height 14
click at [442, 43] on span "Increase" at bounding box center [443, 42] width 14 height 14
click at [551, 40] on span "Increase" at bounding box center [551, 42] width 14 height 14
click at [553, 43] on span "Increase" at bounding box center [551, 42] width 14 height 14
click at [515, 38] on button "Decrease" at bounding box center [507, 41] width 19 height 19
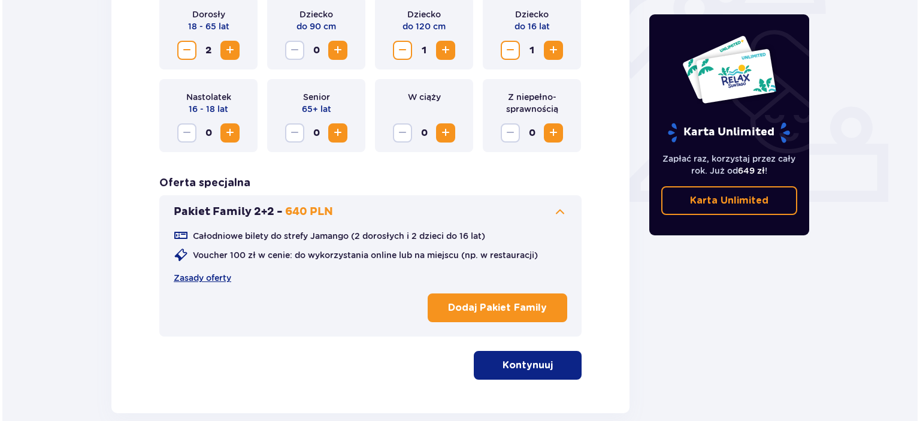
scroll to position [419, 0]
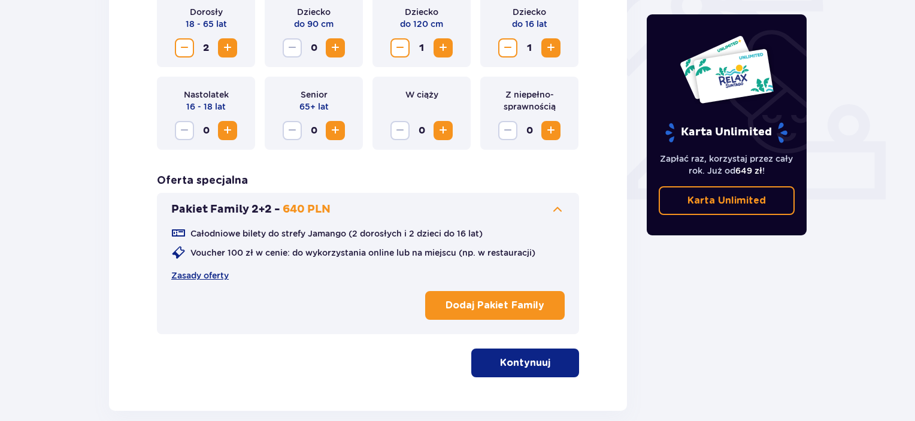
click at [510, 310] on p "Dodaj Pakiet Family" at bounding box center [495, 305] width 99 height 13
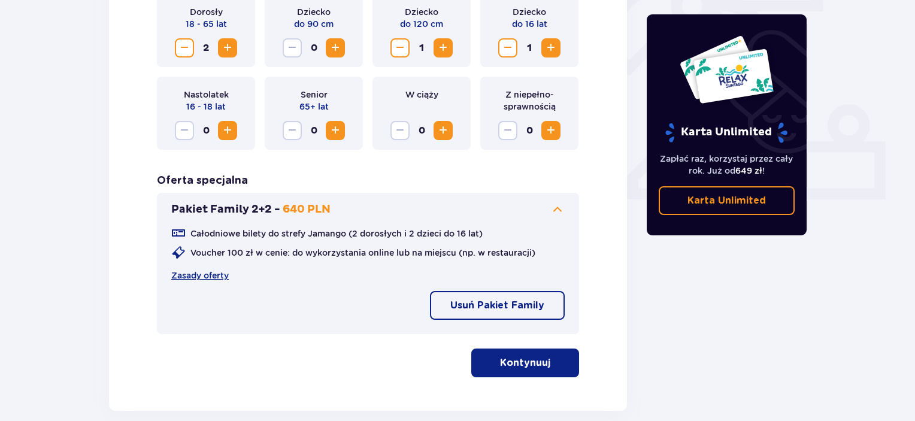
click at [537, 370] on button "Kontynuuj" at bounding box center [525, 363] width 108 height 29
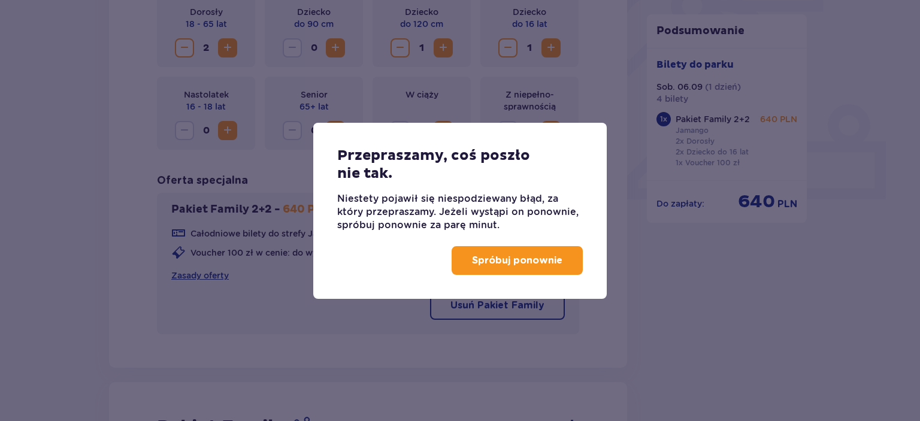
scroll to position [773, 0]
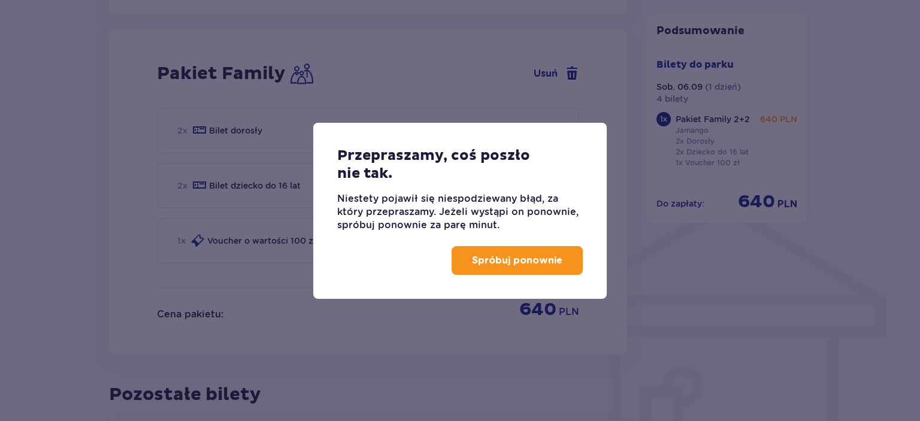
click at [548, 258] on p "Spróbuj ponownie" at bounding box center [517, 260] width 90 height 13
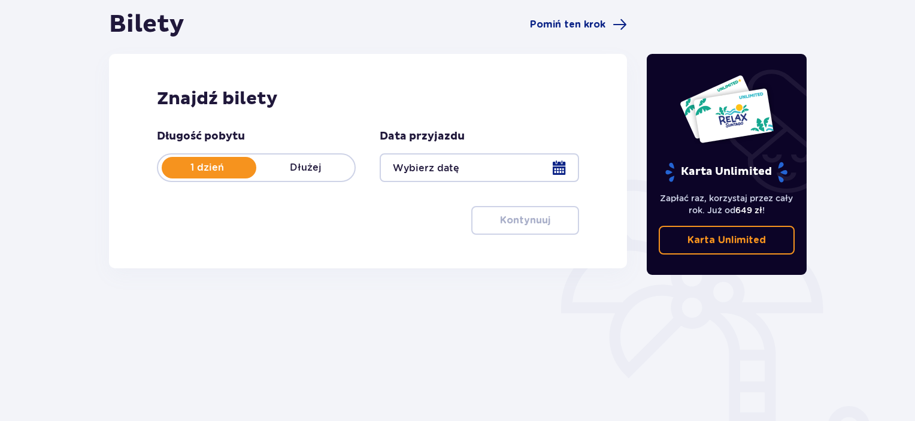
scroll to position [117, 0]
click at [501, 164] on div at bounding box center [479, 167] width 199 height 29
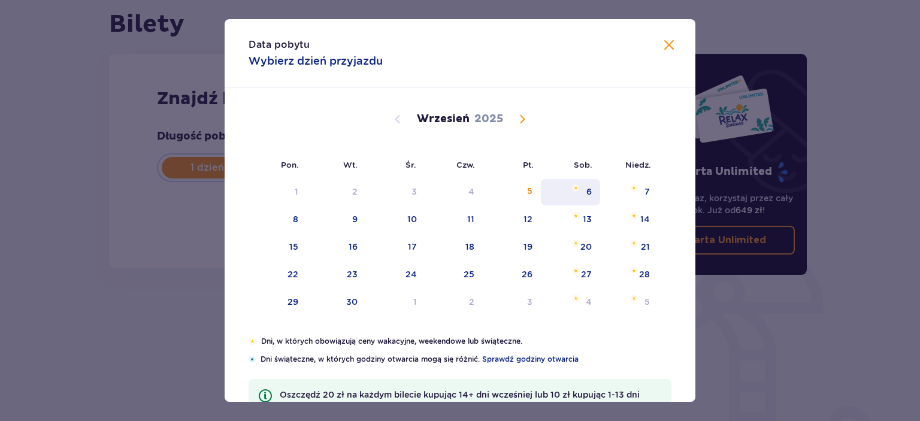
click at [569, 194] on div "6" at bounding box center [570, 192] width 59 height 26
type input "06.09.25"
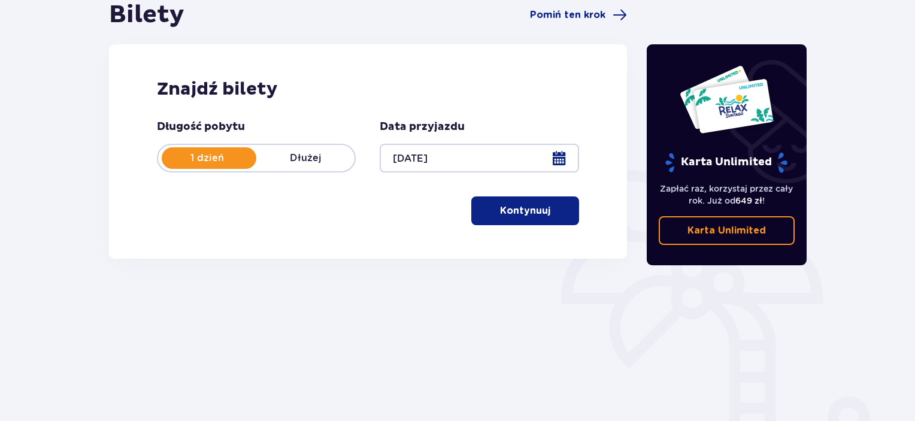
scroll to position [129, 0]
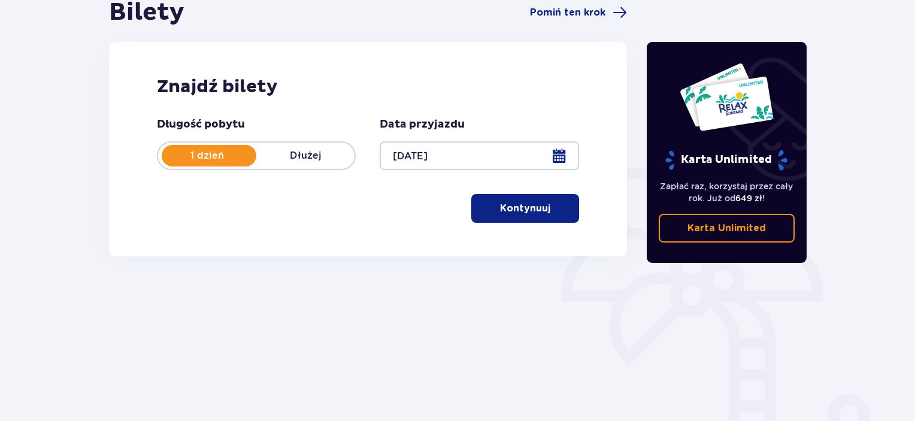
click at [526, 210] on p "Kontynuuj" at bounding box center [525, 208] width 50 height 13
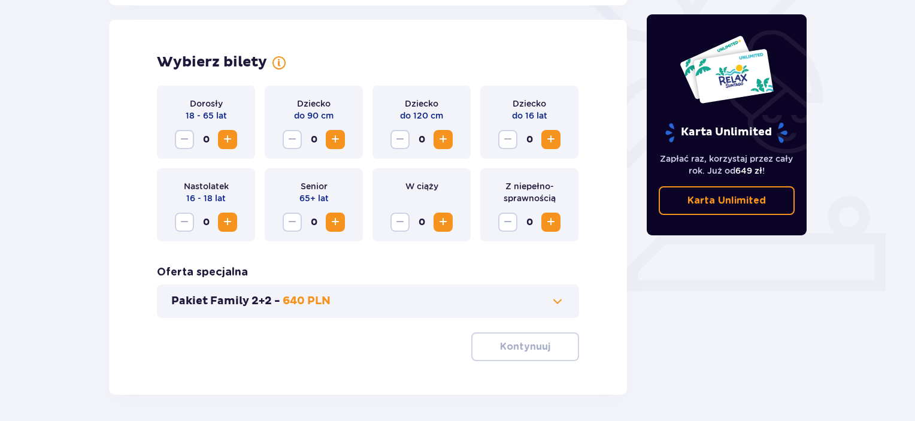
scroll to position [333, 0]
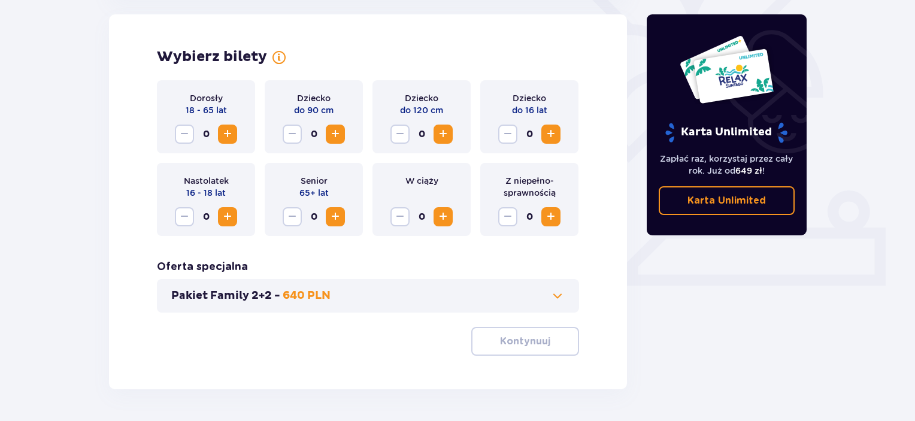
click at [473, 294] on button "Pakiet Family 2+2 - 640 PLN" at bounding box center [368, 296] width 394 height 14
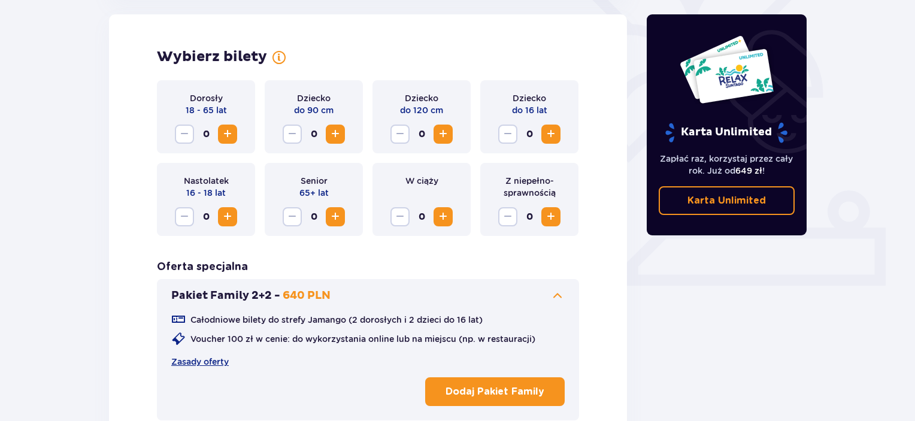
click at [497, 395] on p "Dodaj Pakiet Family" at bounding box center [495, 391] width 99 height 13
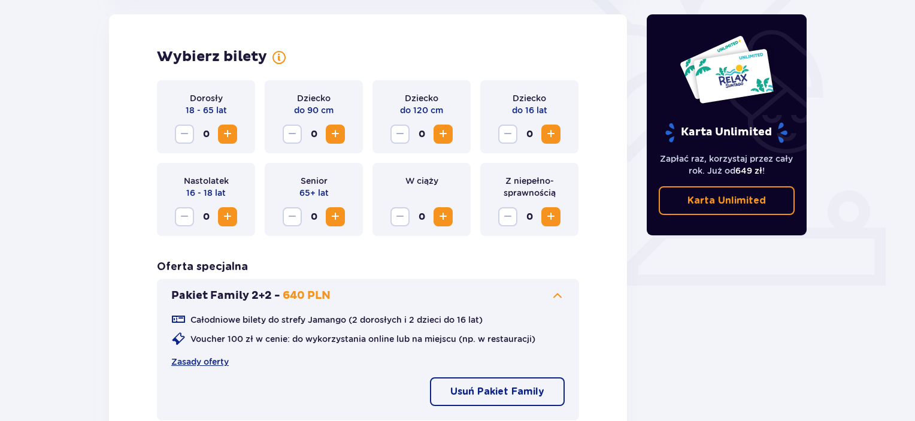
scroll to position [481, 0]
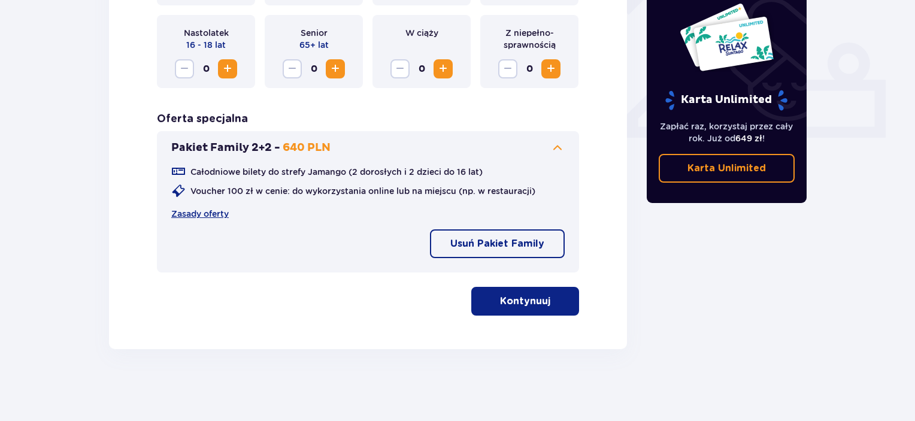
click at [546, 301] on span "button" at bounding box center [553, 301] width 14 height 14
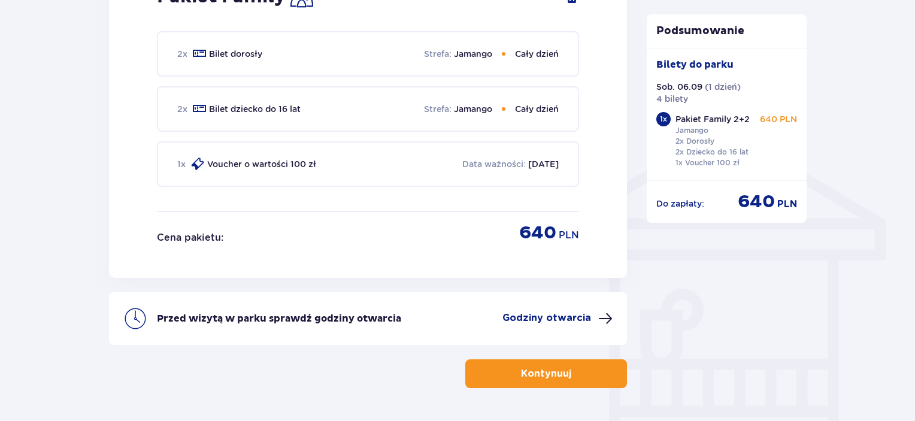
scroll to position [887, 0]
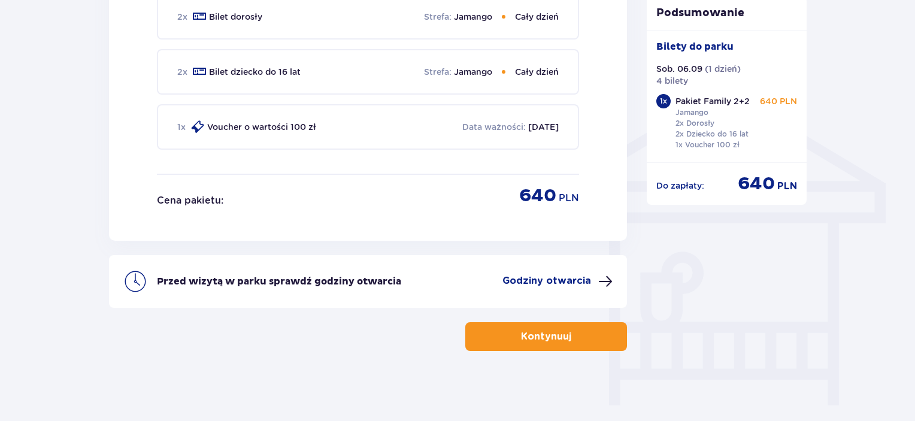
click at [569, 336] on span "button" at bounding box center [574, 337] width 14 height 14
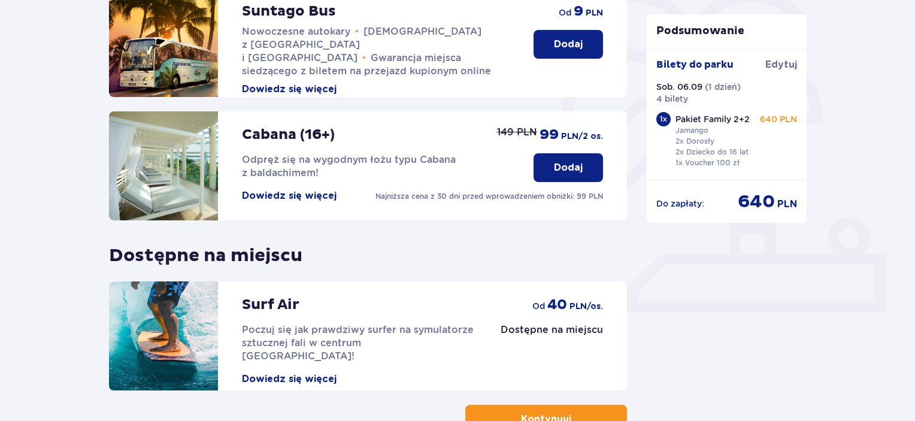
scroll to position [391, 0]
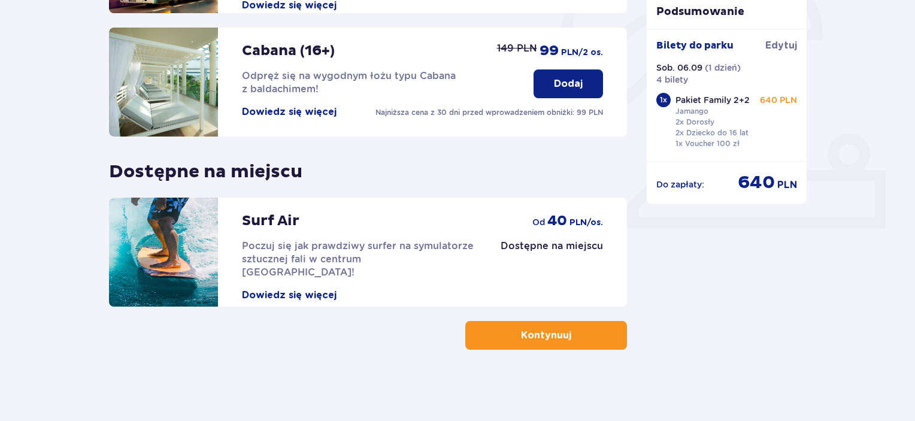
click at [554, 340] on p "Kontynuuj" at bounding box center [546, 335] width 50 height 13
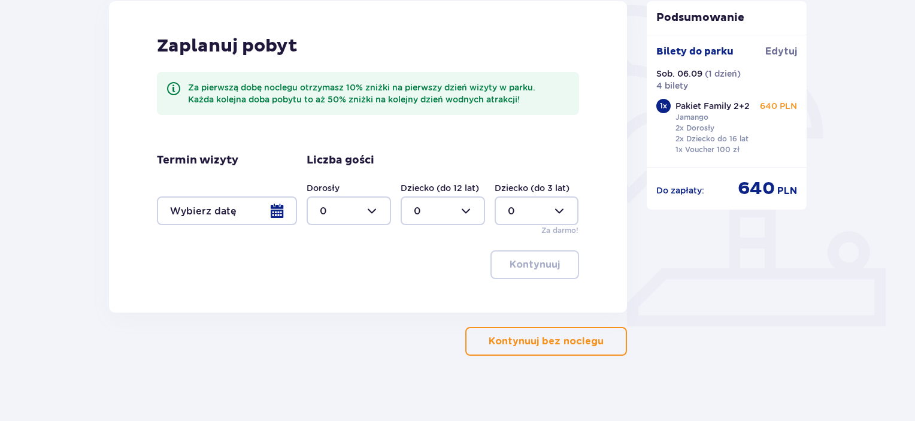
scroll to position [299, 0]
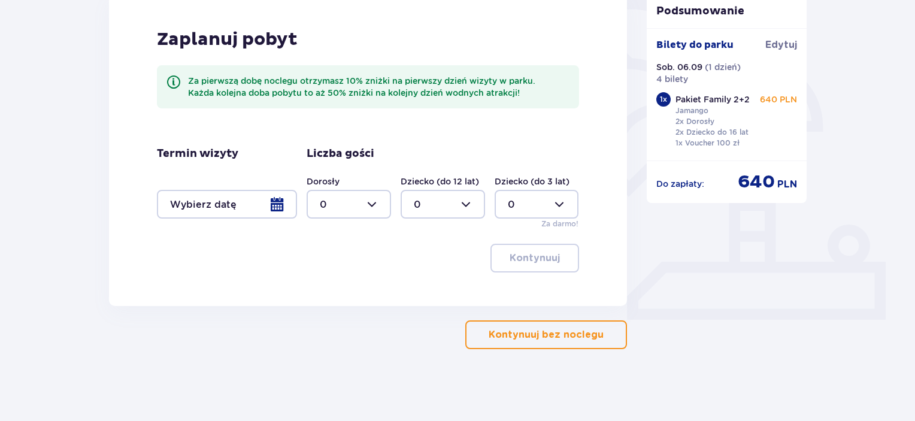
click at [581, 343] on button "Kontynuuj bez noclegu" at bounding box center [547, 335] width 162 height 29
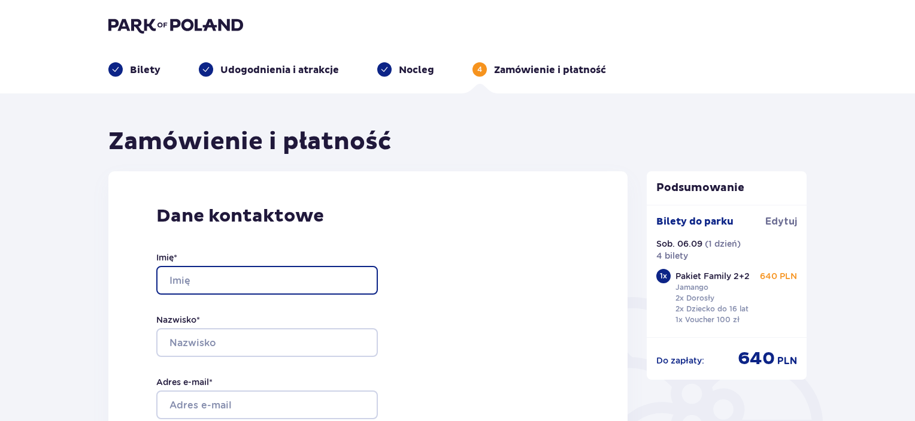
click at [243, 280] on input "Imię *" at bounding box center [267, 280] width 222 height 29
type input "Wioleta"
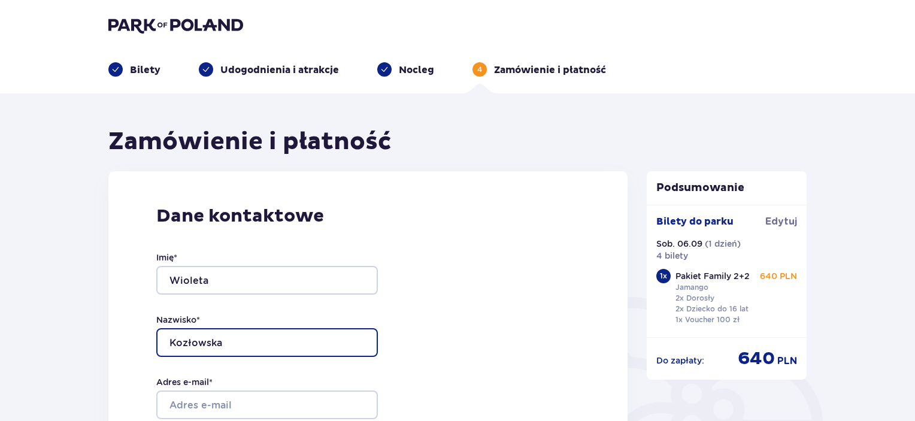
type input "Kozłowska"
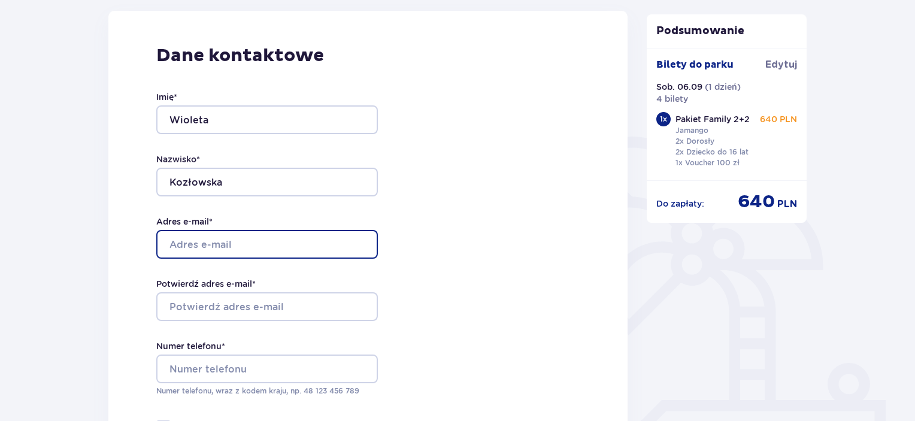
scroll to position [180, 0]
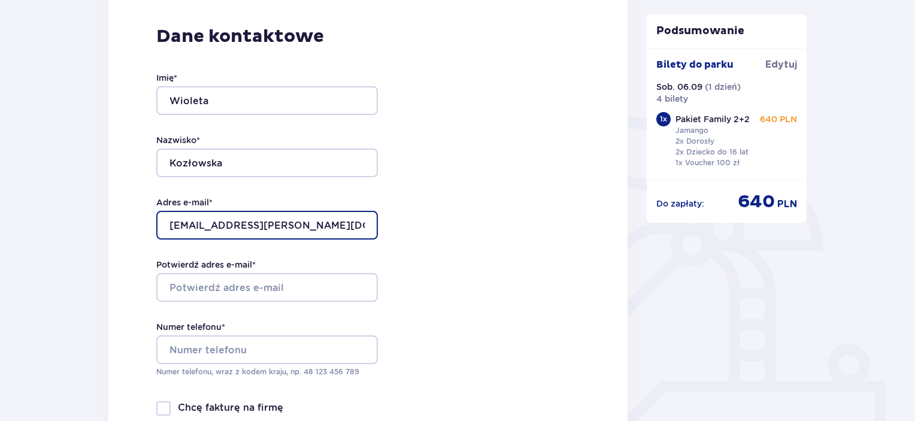
type input "[EMAIL_ADDRESS][PERSON_NAME][DOMAIN_NAME]"
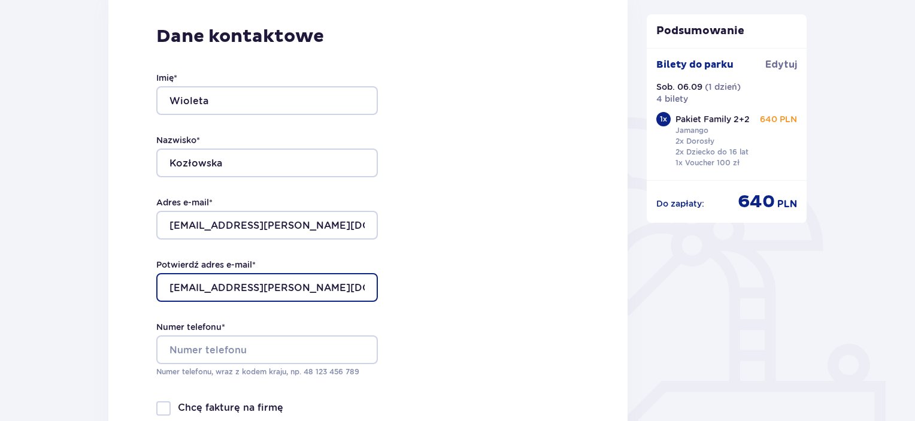
type input "[EMAIL_ADDRESS][PERSON_NAME][DOMAIN_NAME]"
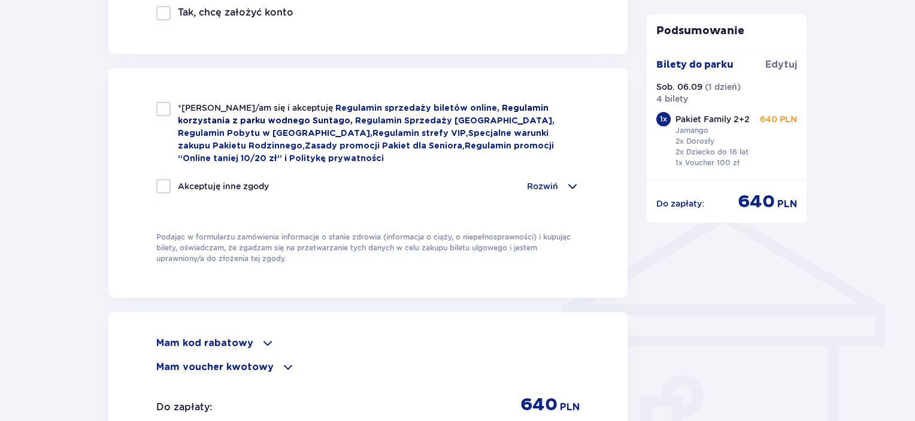
scroll to position [769, 0]
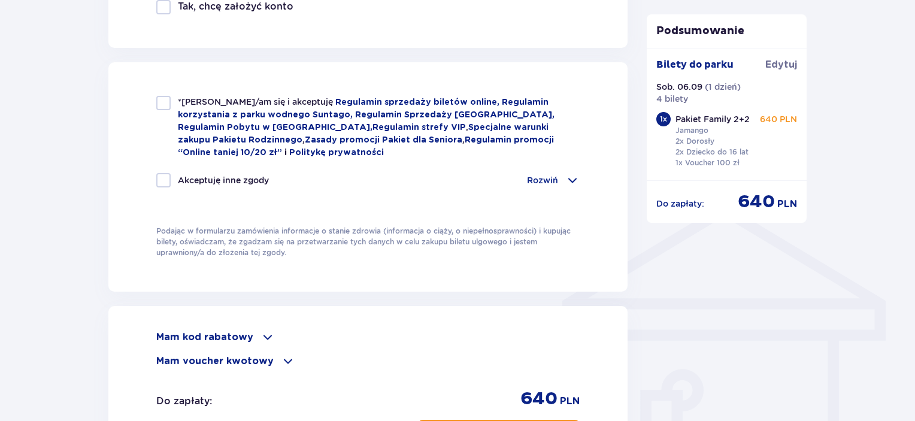
type input "781070673"
click at [164, 100] on div at bounding box center [163, 103] width 14 height 14
checkbox input "true"
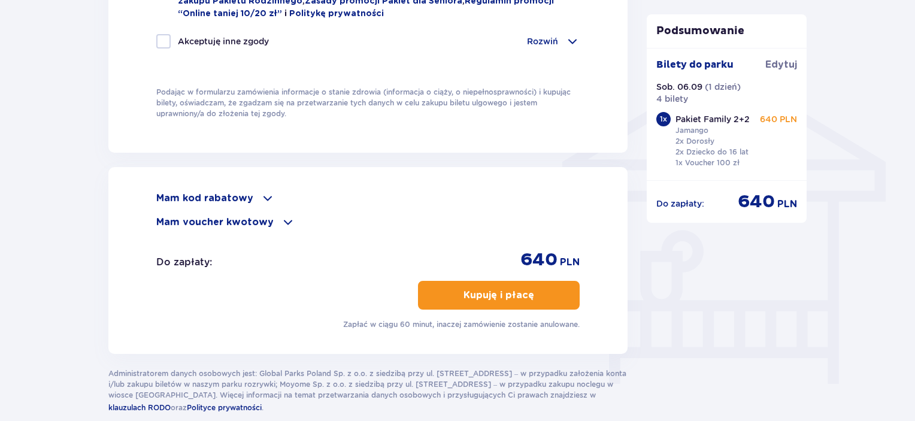
scroll to position [911, 0]
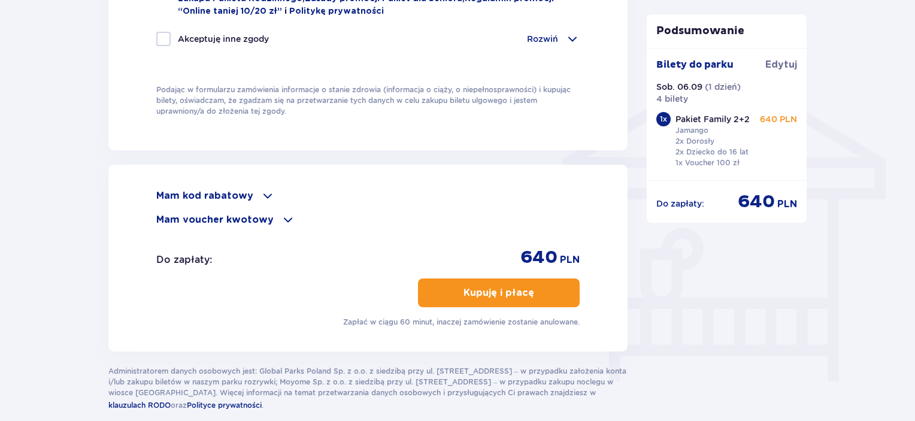
click at [479, 289] on p "Kupuję i płacę" at bounding box center [499, 292] width 71 height 13
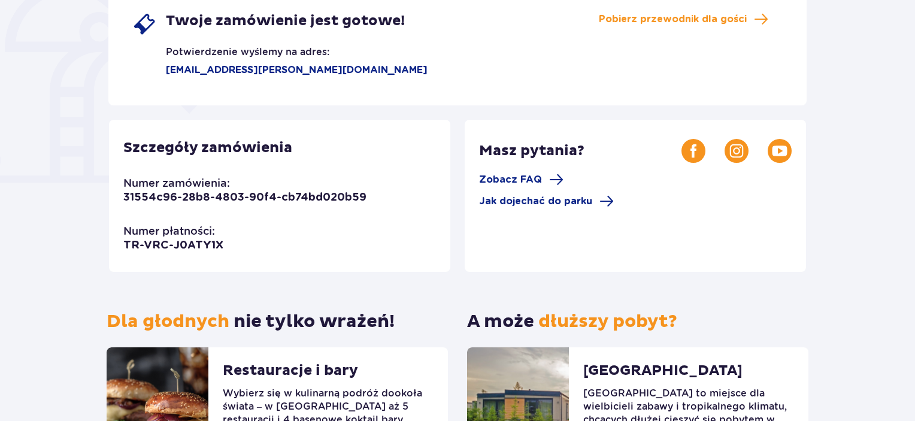
scroll to position [237, 0]
